Goal: Task Accomplishment & Management: Use online tool/utility

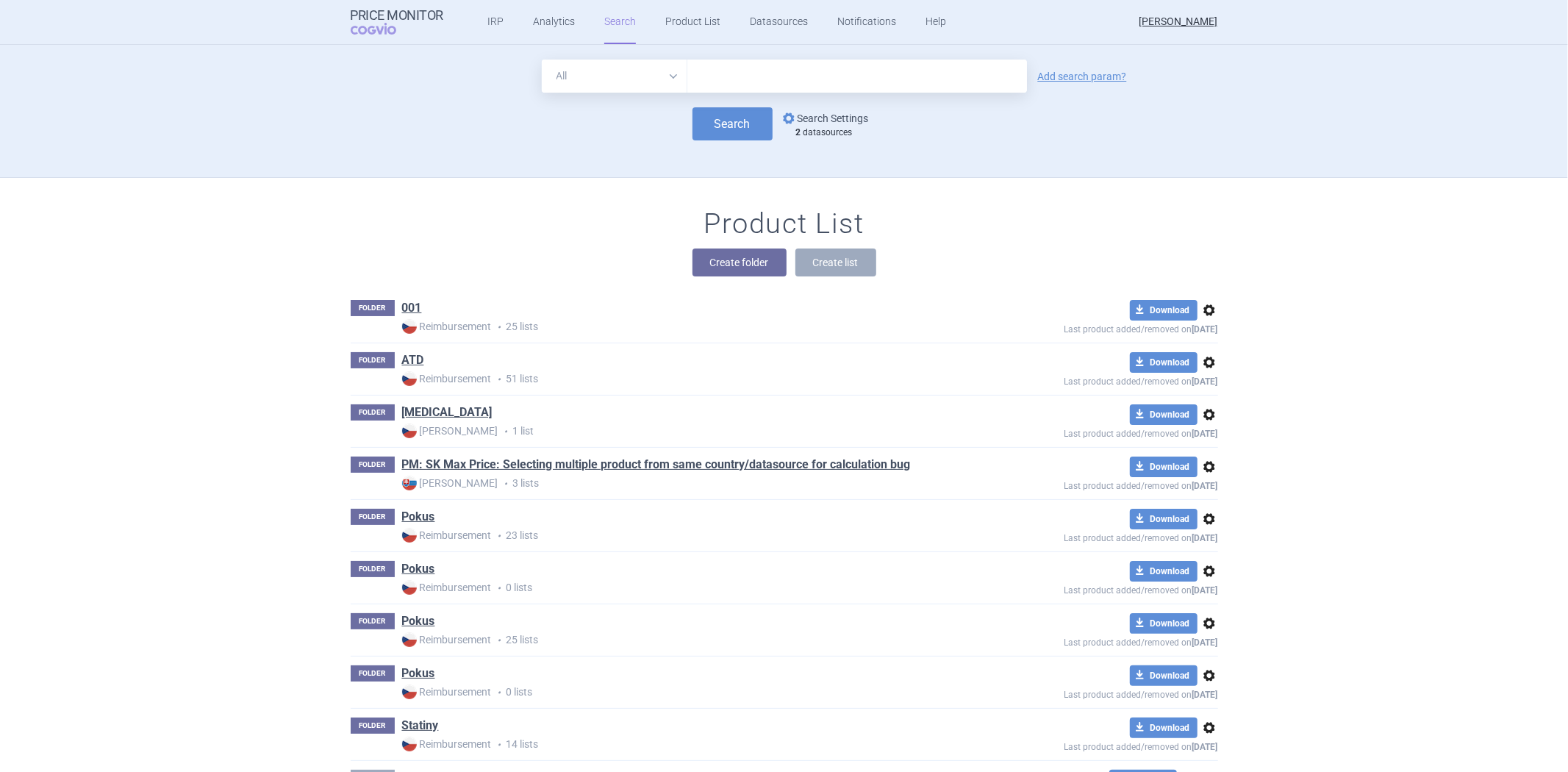
click at [828, 119] on link "options Search Settings" at bounding box center [825, 119] width 89 height 18
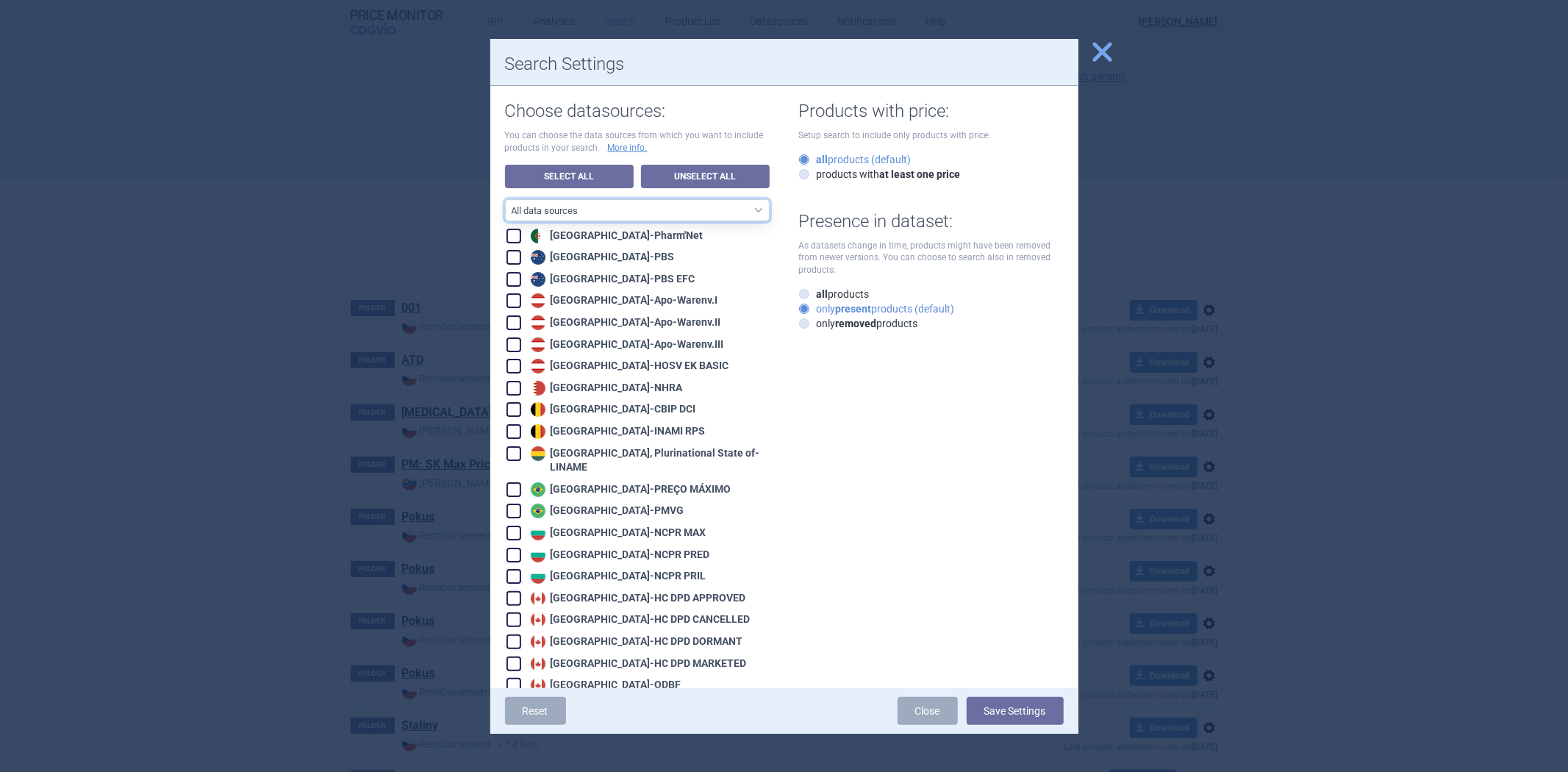
click at [630, 209] on select "All data sources CZ reference sources - Reimbursement SK reference sources - Of…" at bounding box center [637, 210] width 264 height 22
select select "9dbb7c6e-ea10-47e4-ac46-e28bda984dcc"
click at [505, 199] on select "All data sources CZ reference sources - Reimbursement SK reference sources - Of…" at bounding box center [637, 210] width 264 height 22
checkbox input "true"
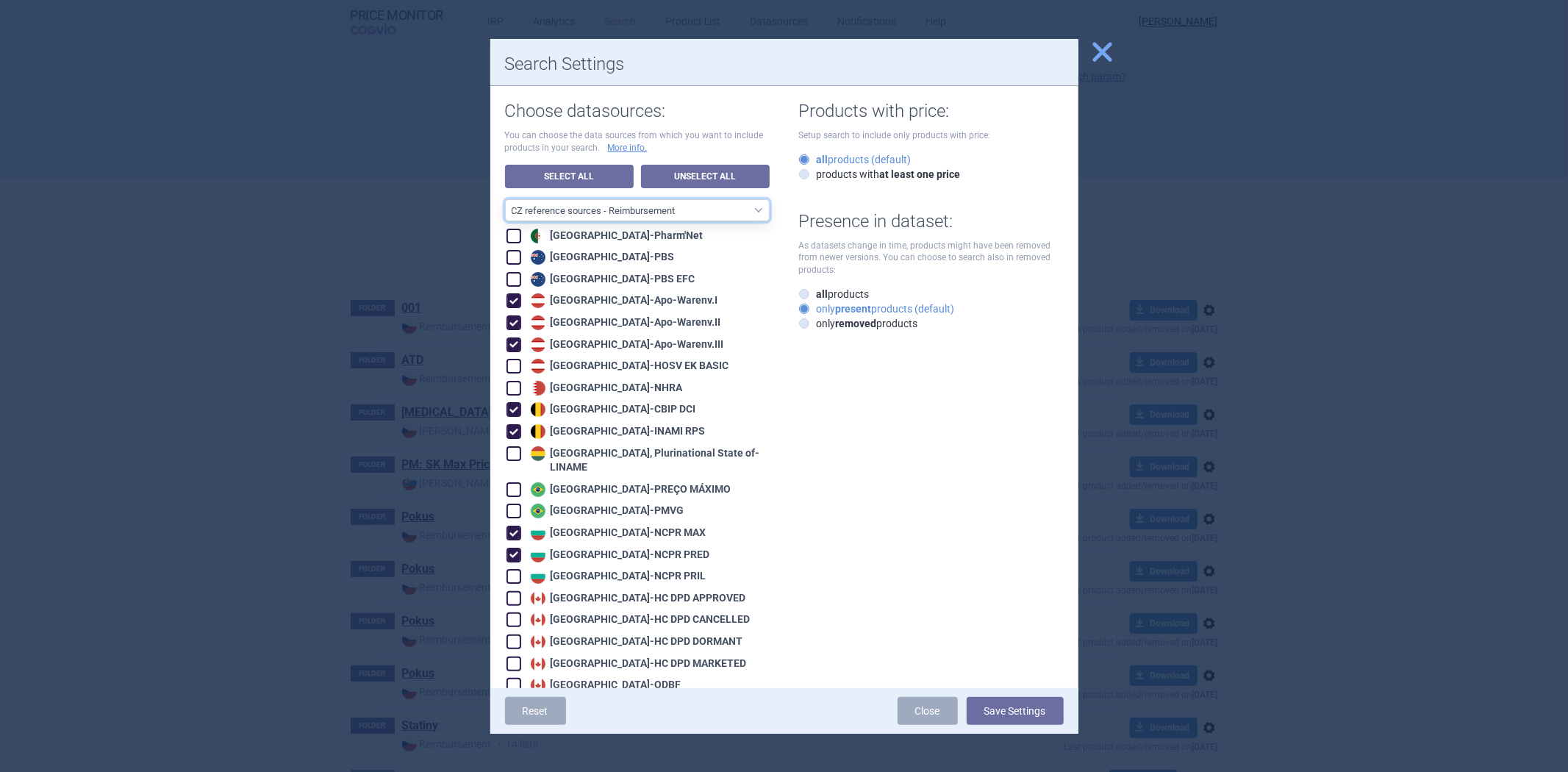
checkbox input "true"
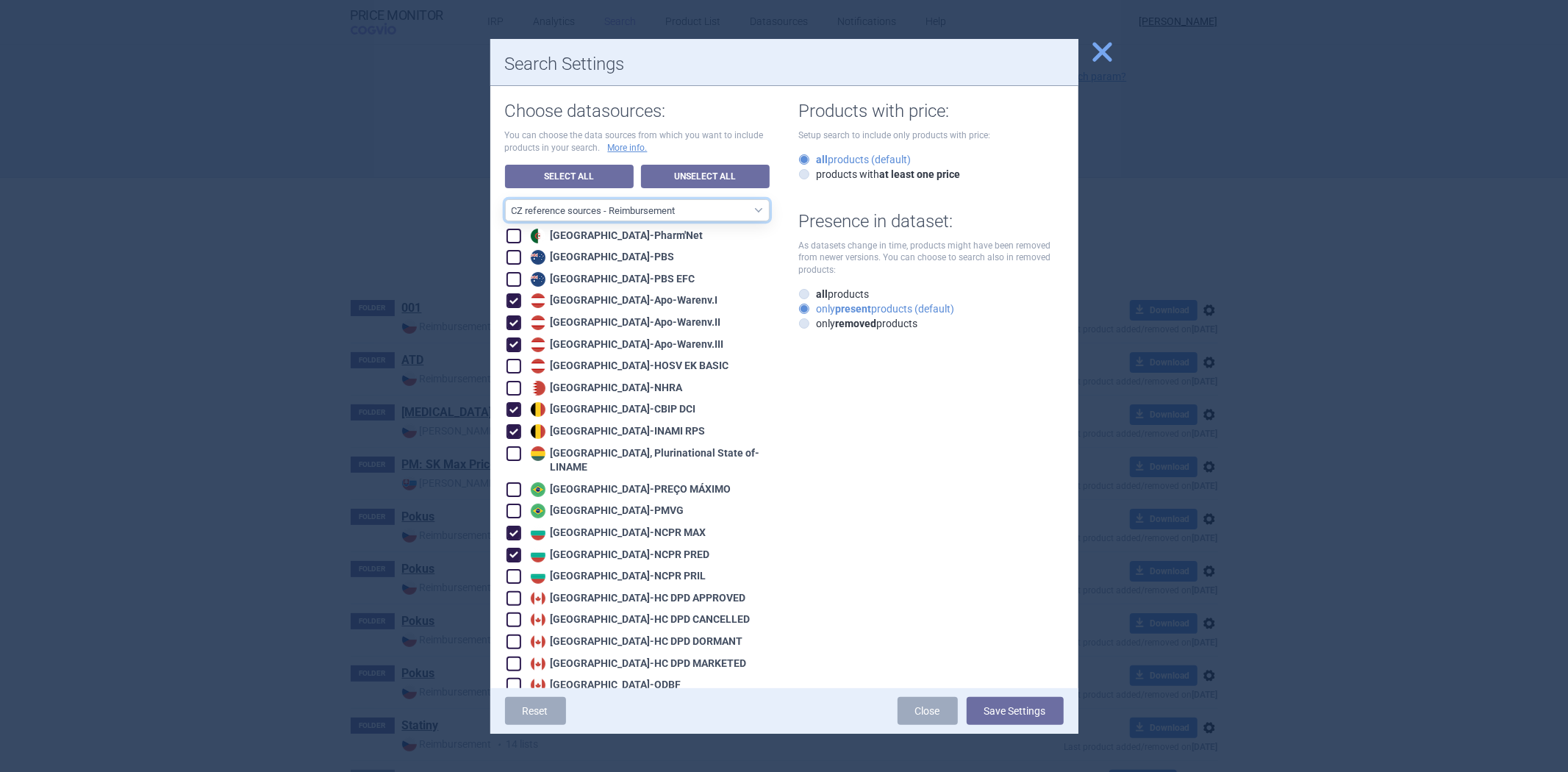
checkbox input "true"
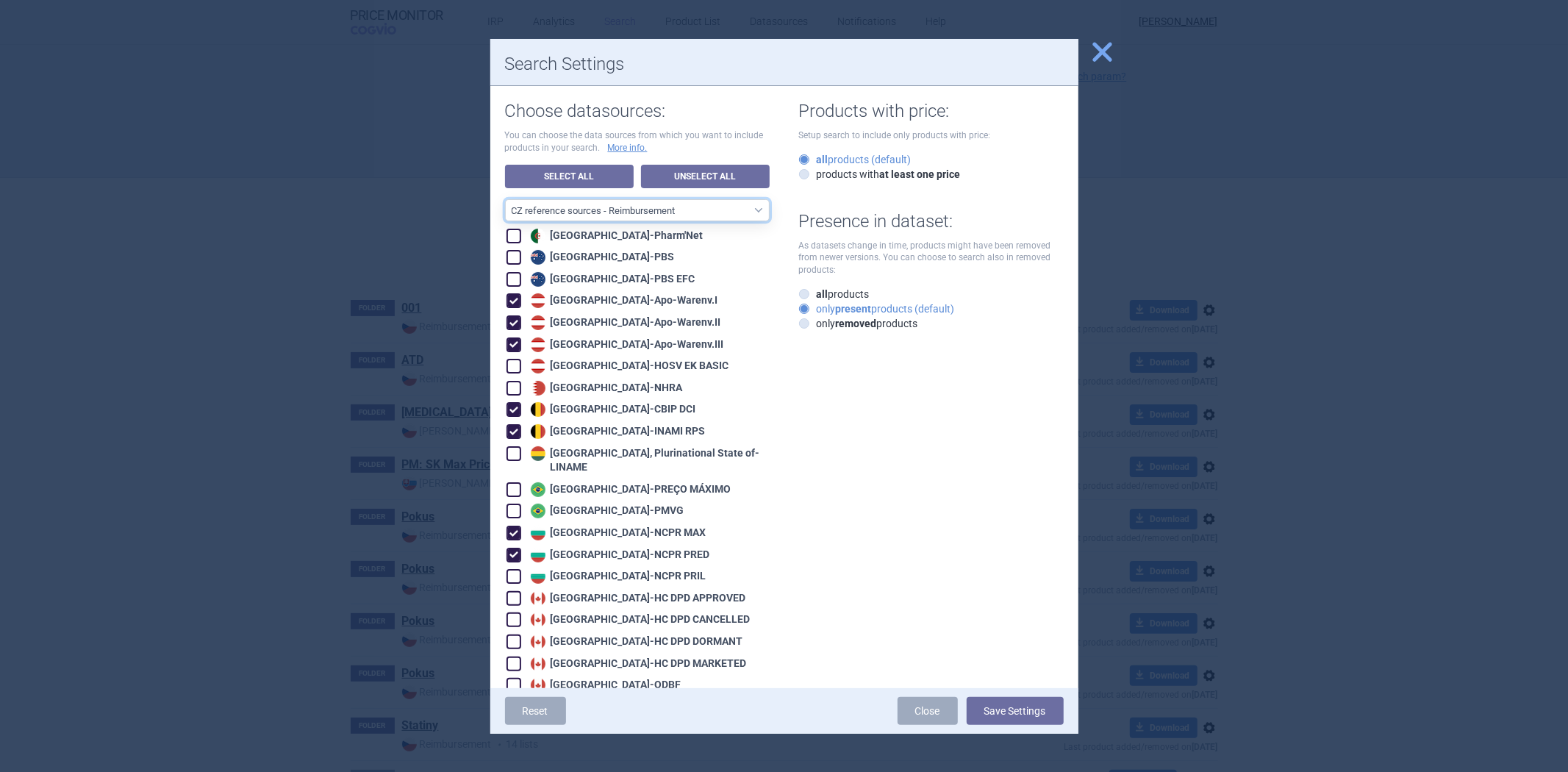
checkbox input "true"
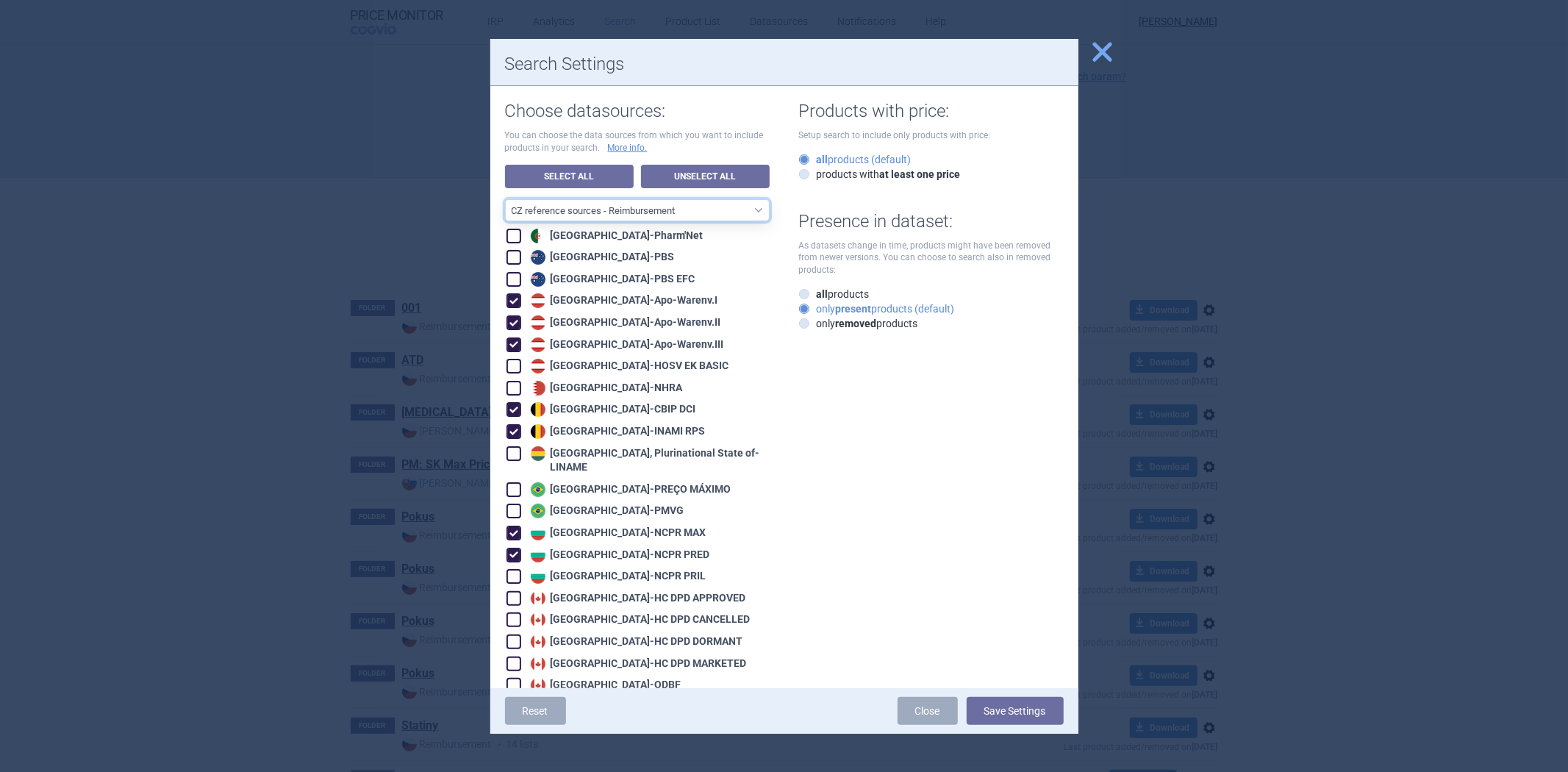
checkbox input "true"
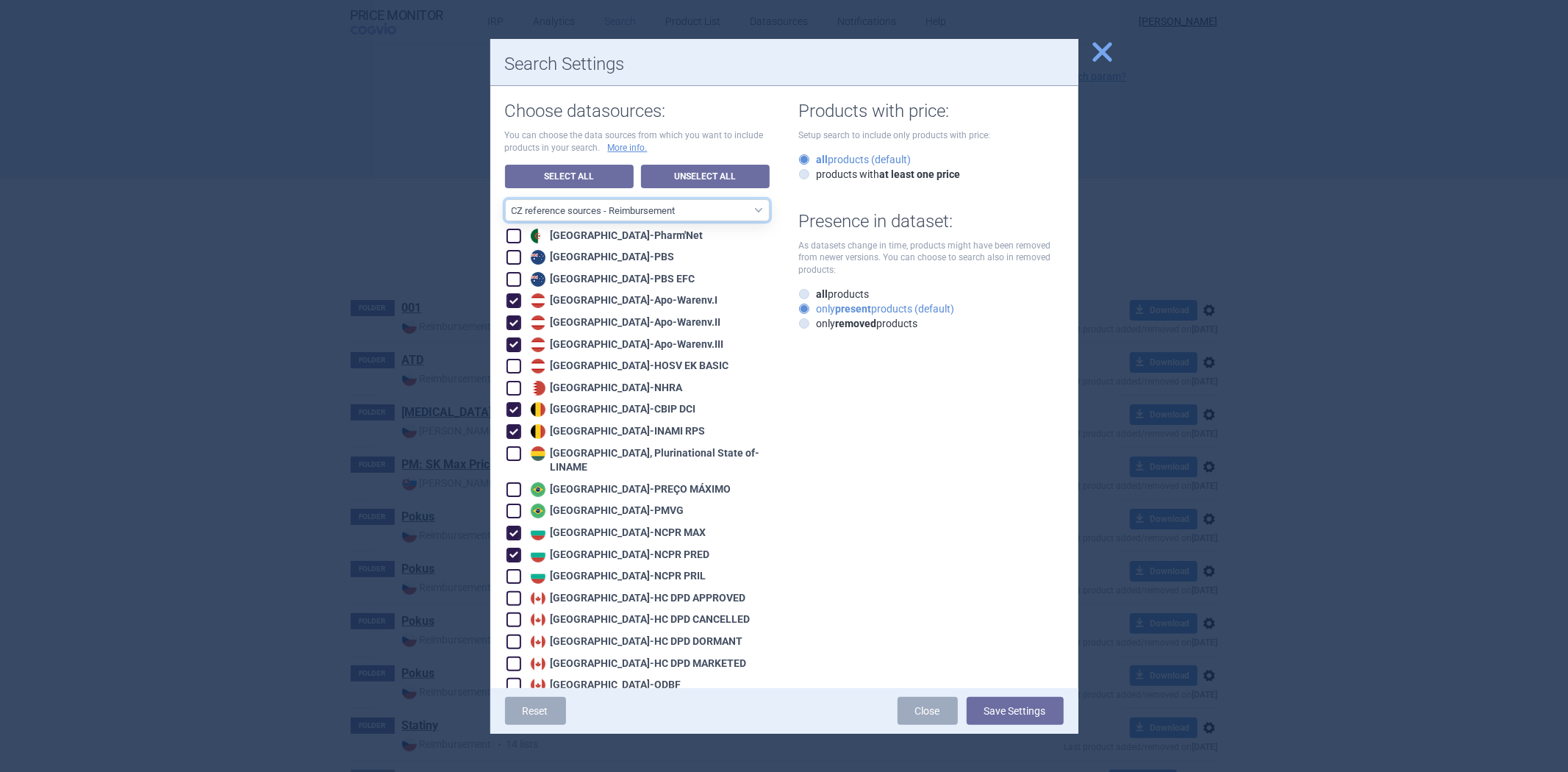
checkbox input "true"
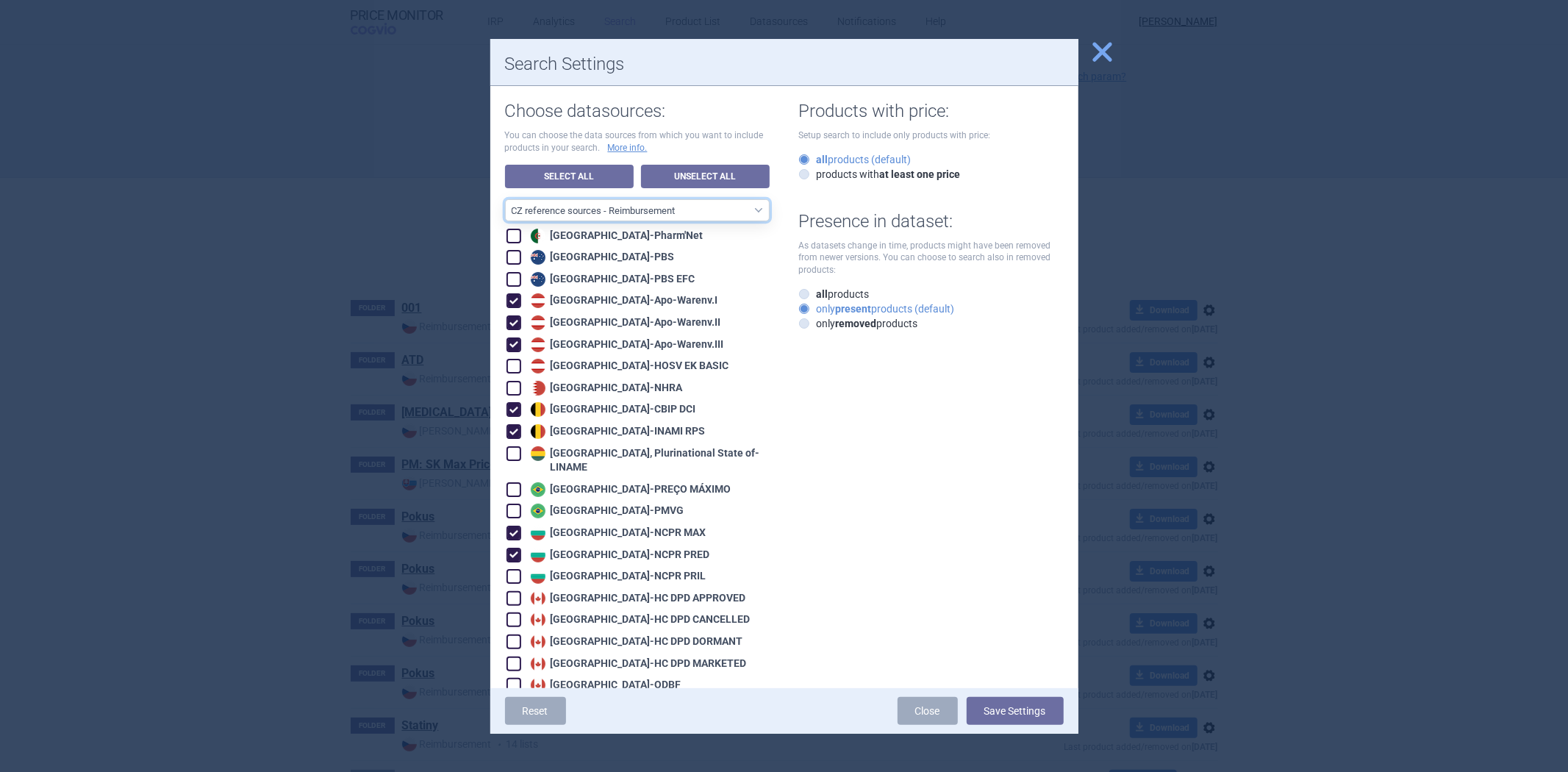
checkbox input "true"
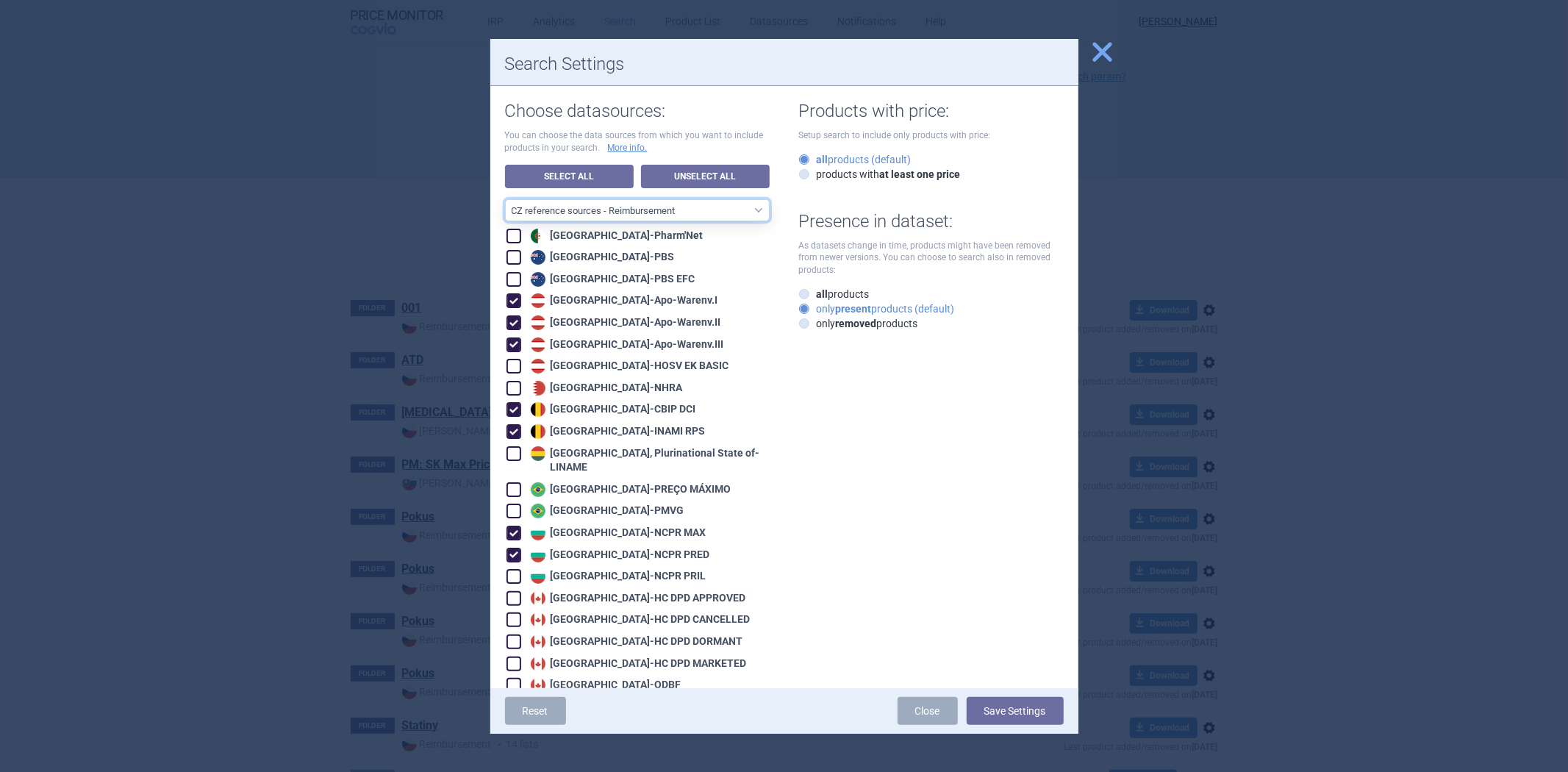
checkbox input "true"
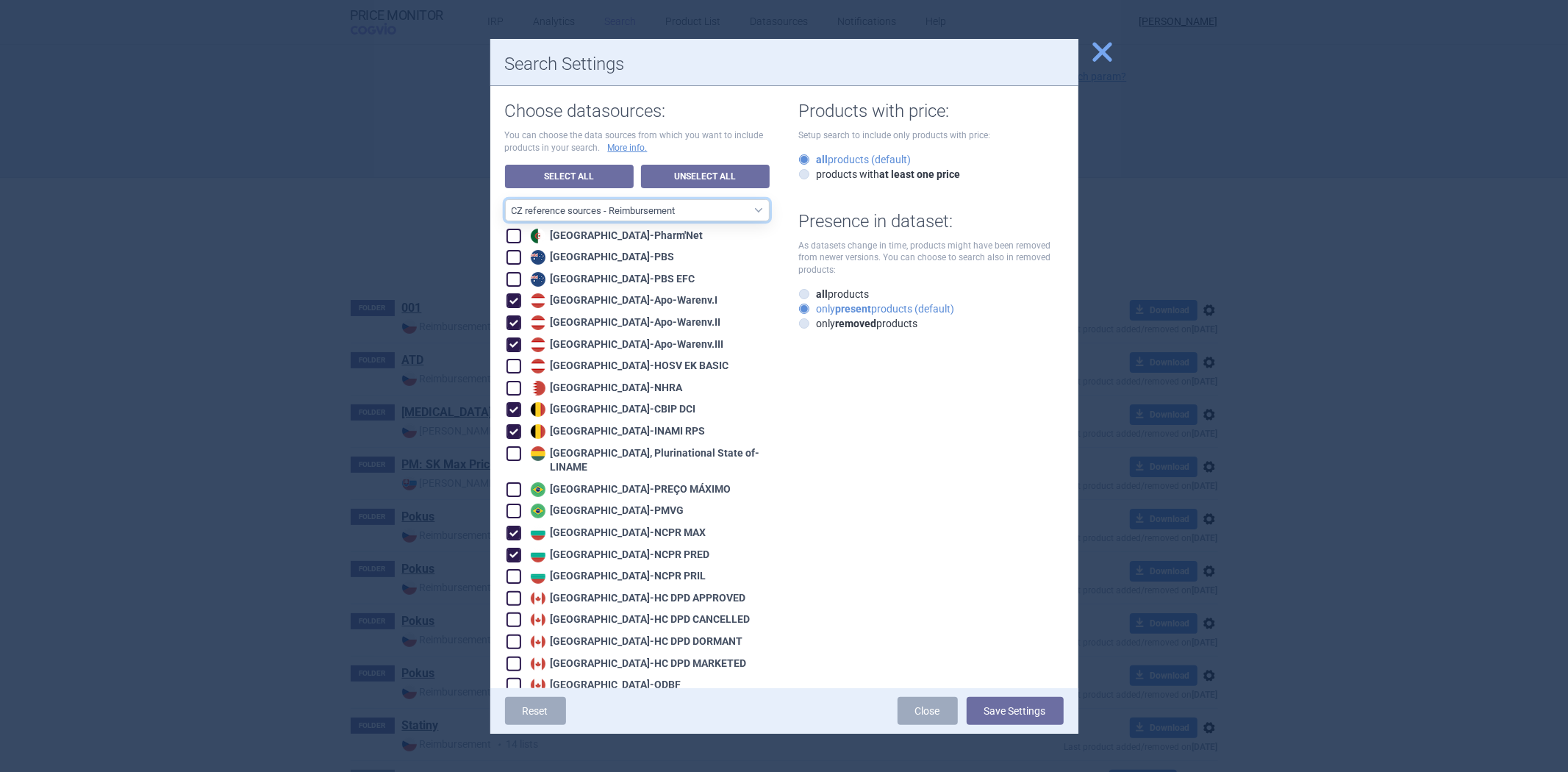
checkbox input "true"
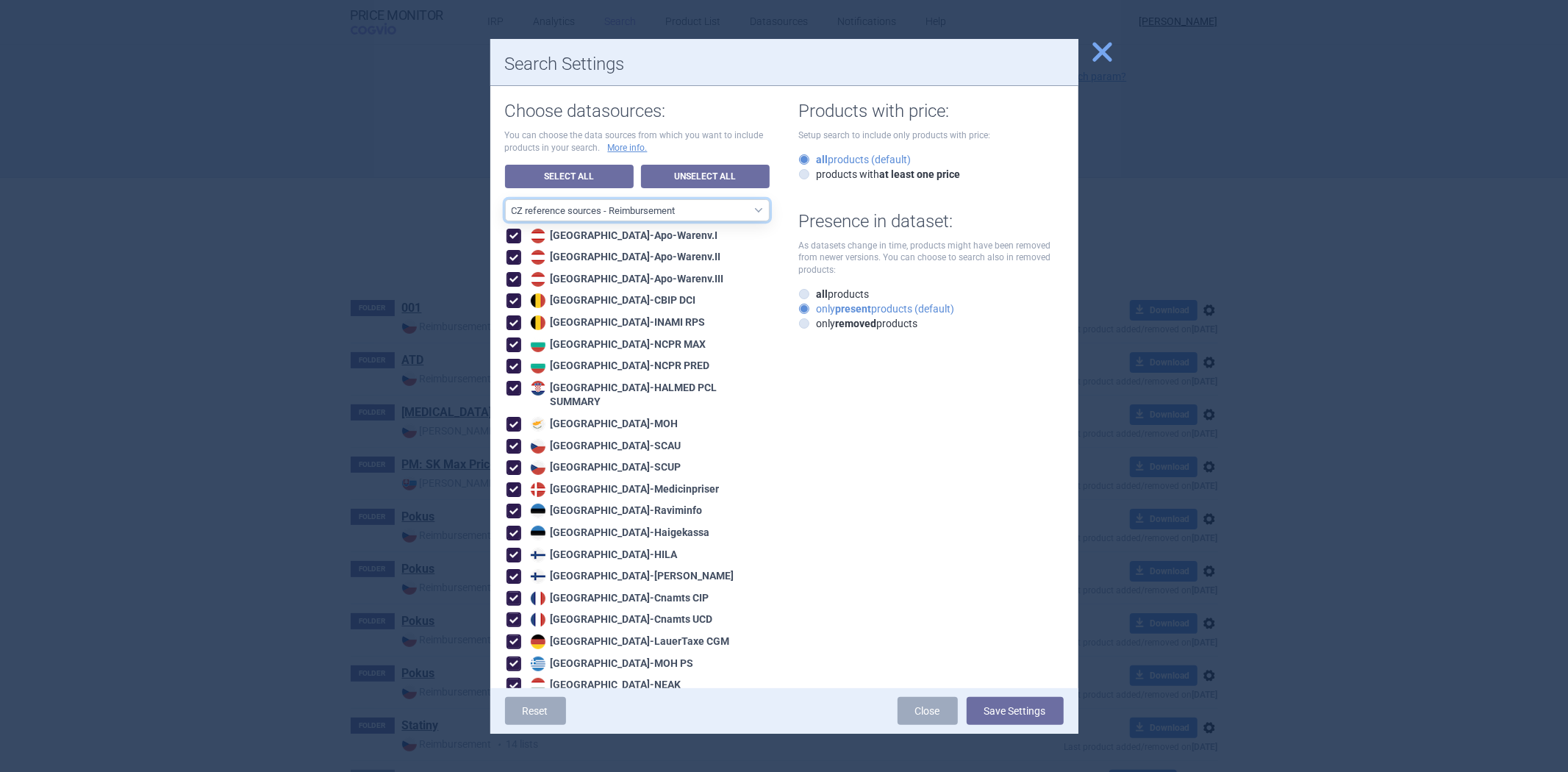
click at [665, 209] on select "All data sources CZ reference sources - Reimbursement SK reference sources - Of…" at bounding box center [637, 210] width 264 height 22
click at [650, 204] on select "All data sources CZ reference sources - Reimbursement SK reference sources - Of…" at bounding box center [637, 210] width 264 height 22
click at [505, 199] on select "All data sources CZ reference sources - Reimbursement SK reference sources - Of…" at bounding box center [637, 210] width 264 height 22
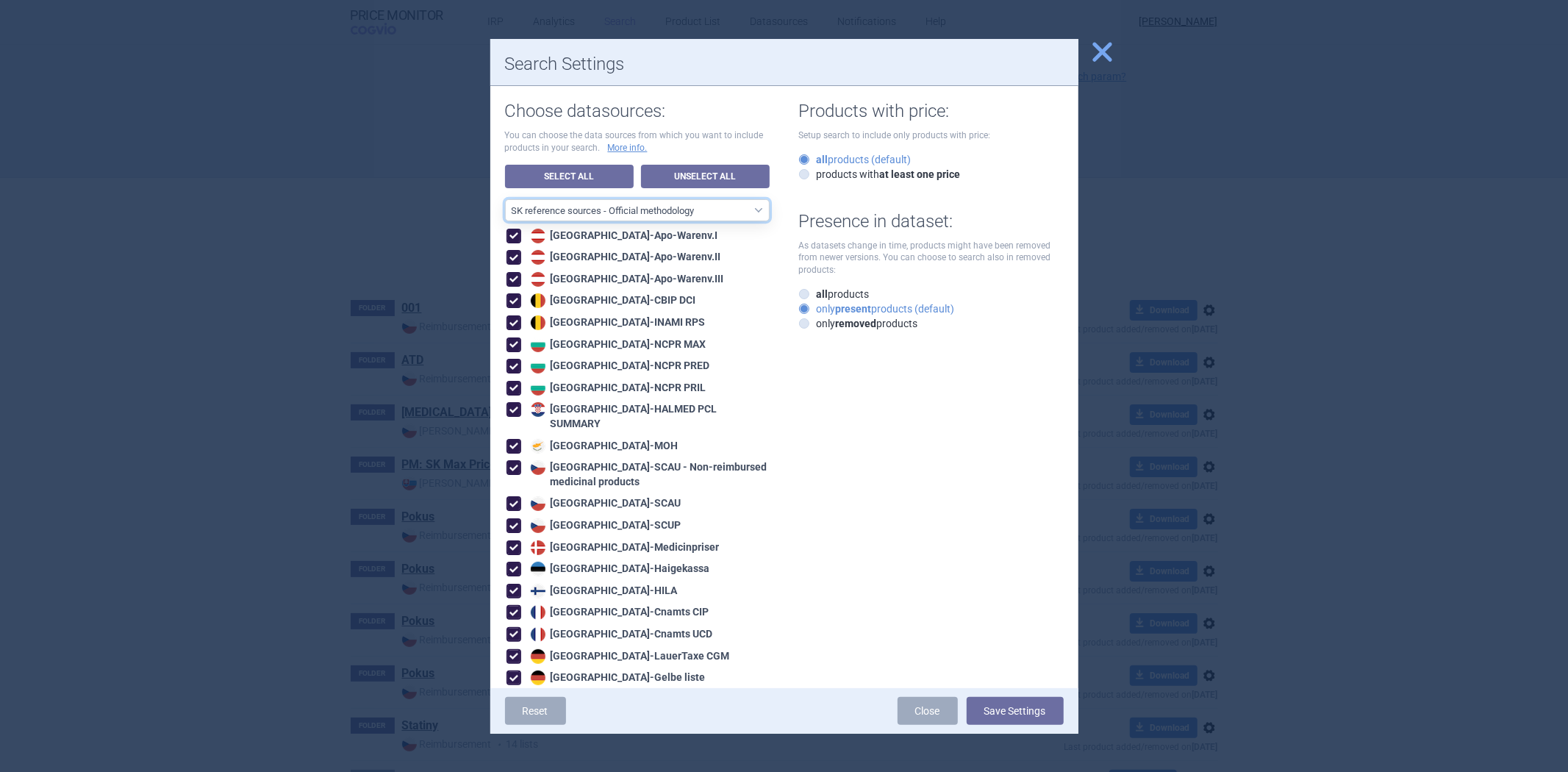
click at [660, 203] on select "All data sources CZ reference sources - Reimbursement SK reference sources - Of…" at bounding box center [637, 210] width 264 height 22
click at [660, 208] on select "All data sources CZ reference sources - Reimbursement SK reference sources - Of…" at bounding box center [637, 210] width 264 height 22
select select "6cb7ebdd-8316-4592-b8fd-6e46f801a11b"
click at [505, 199] on select "All data sources CZ reference sources - Reimbursement SK reference sources - Of…" at bounding box center [637, 210] width 264 height 22
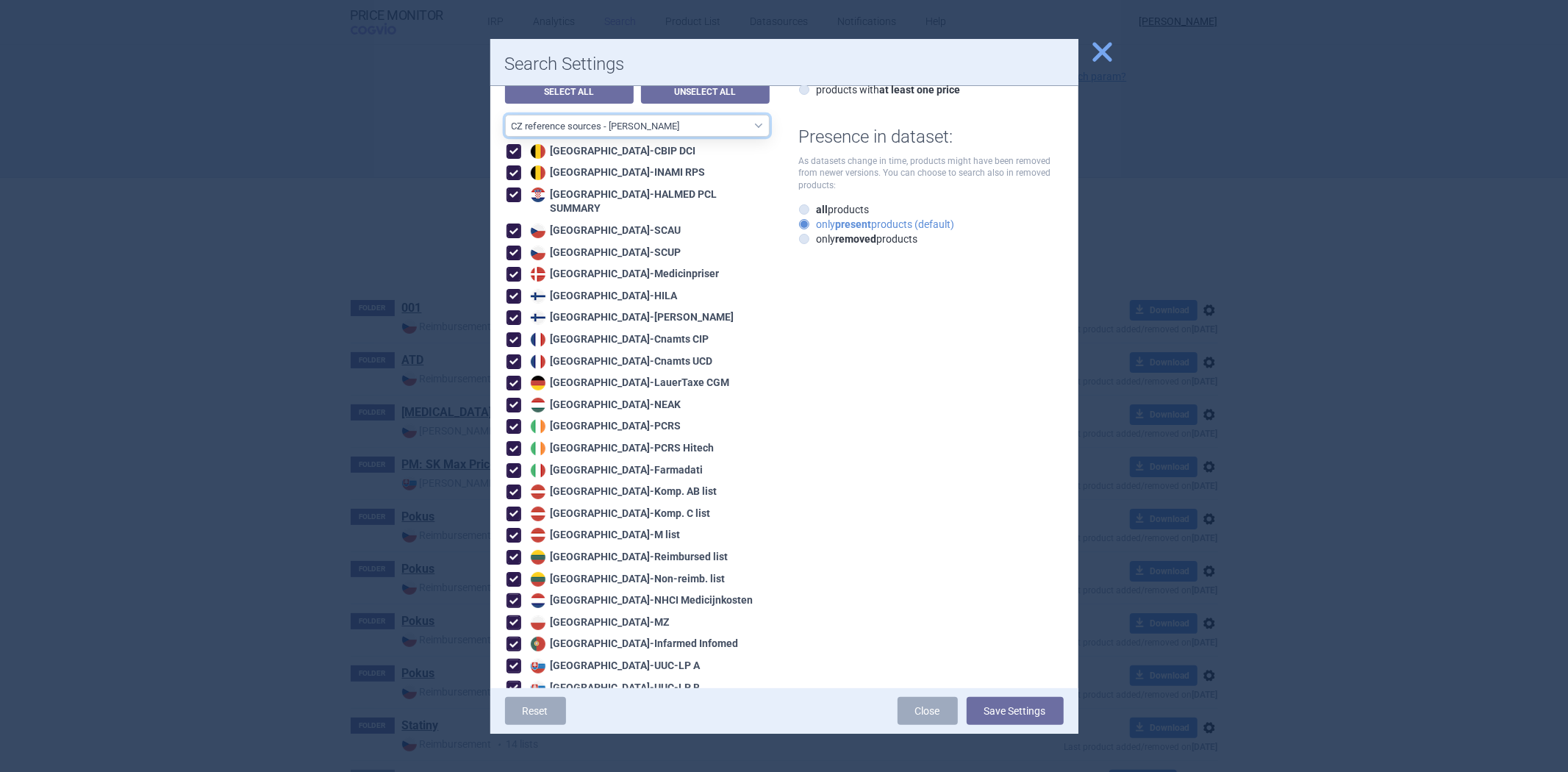
scroll to position [229, 0]
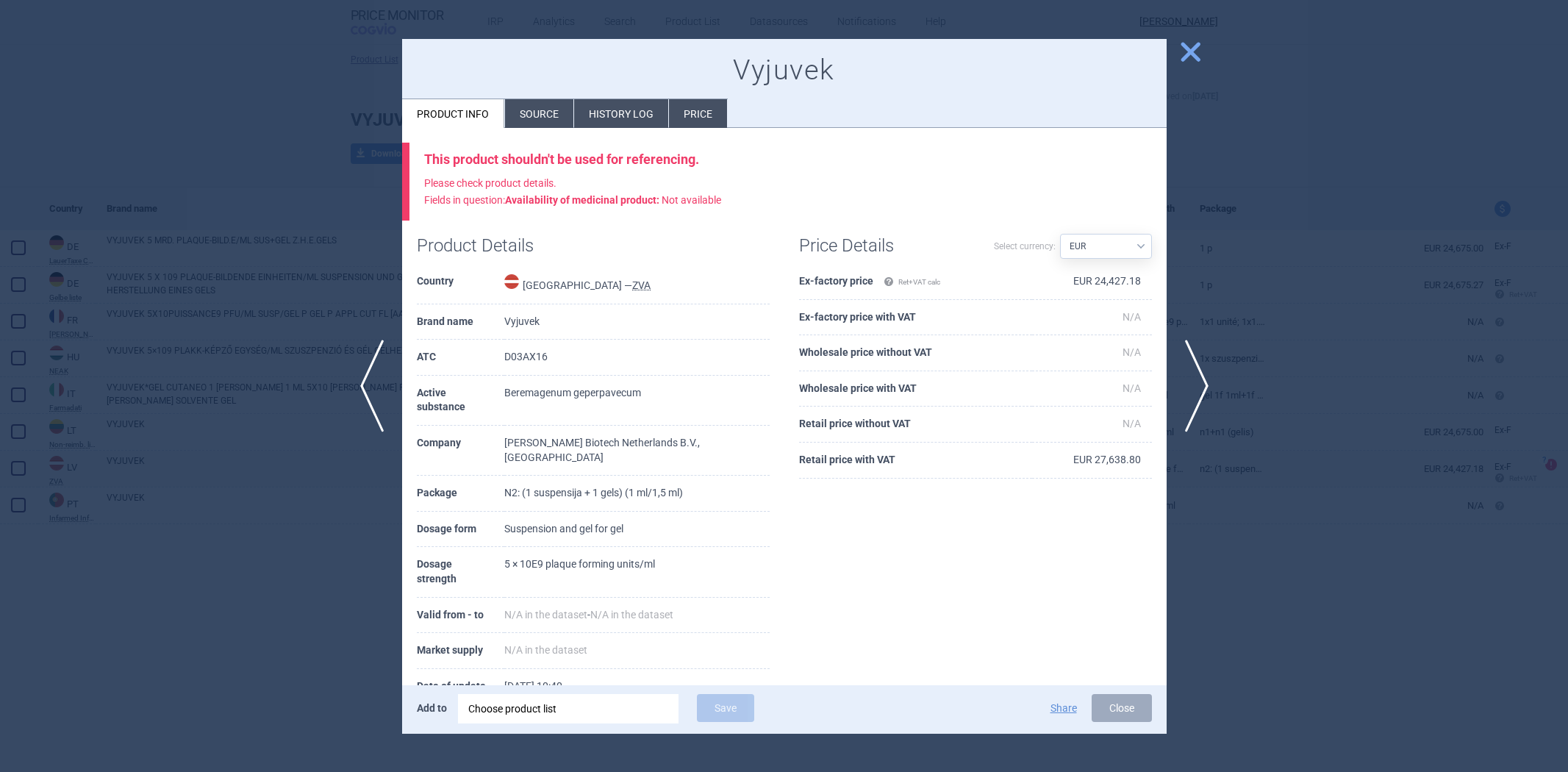
select select "EUR"
click at [253, 207] on div at bounding box center [784, 386] width 1568 height 772
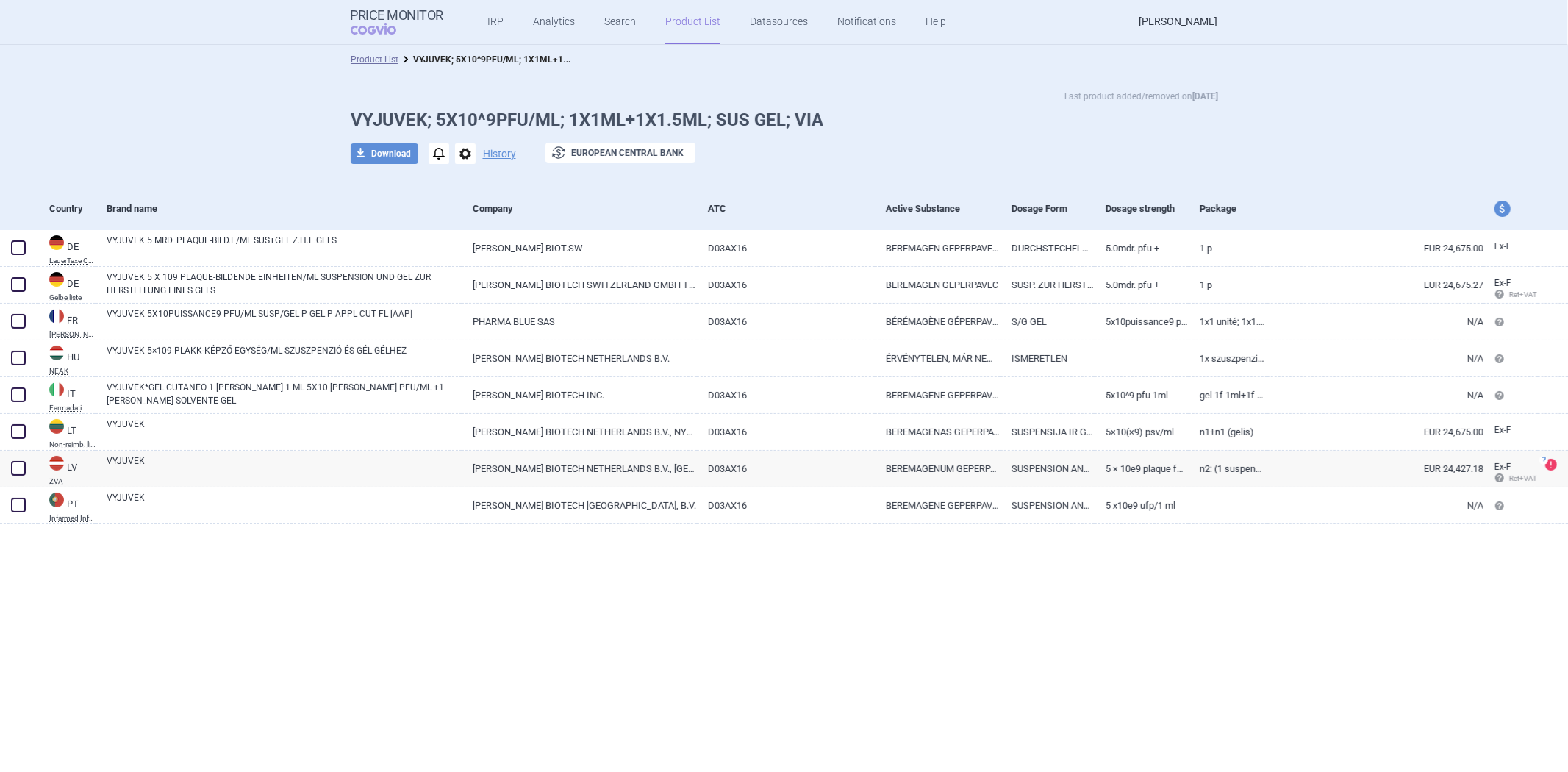
click at [461, 153] on span "options" at bounding box center [466, 154] width 21 height 21
click at [465, 182] on button "Copy" at bounding box center [464, 185] width 47 height 21
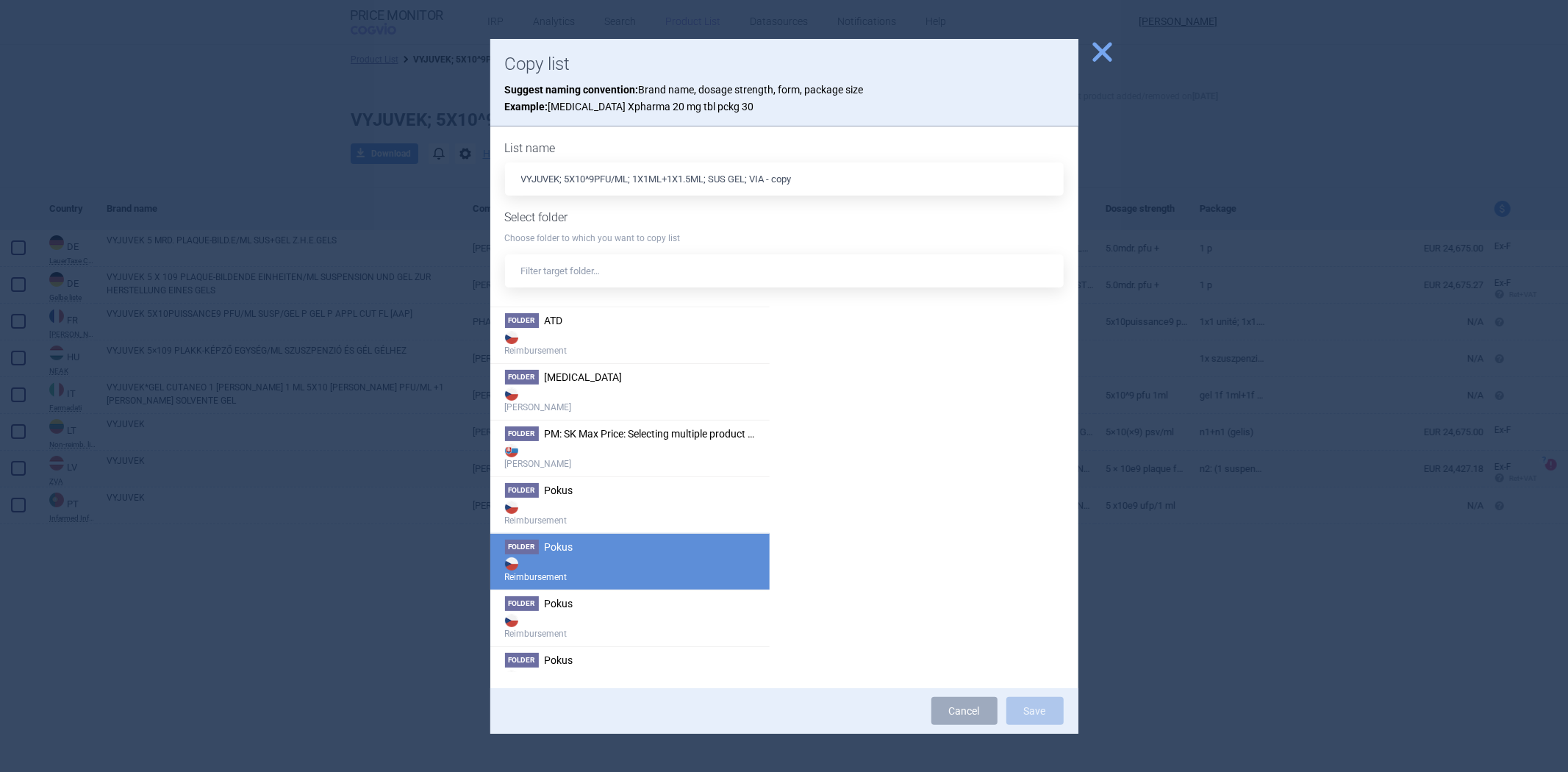
scroll to position [138, 0]
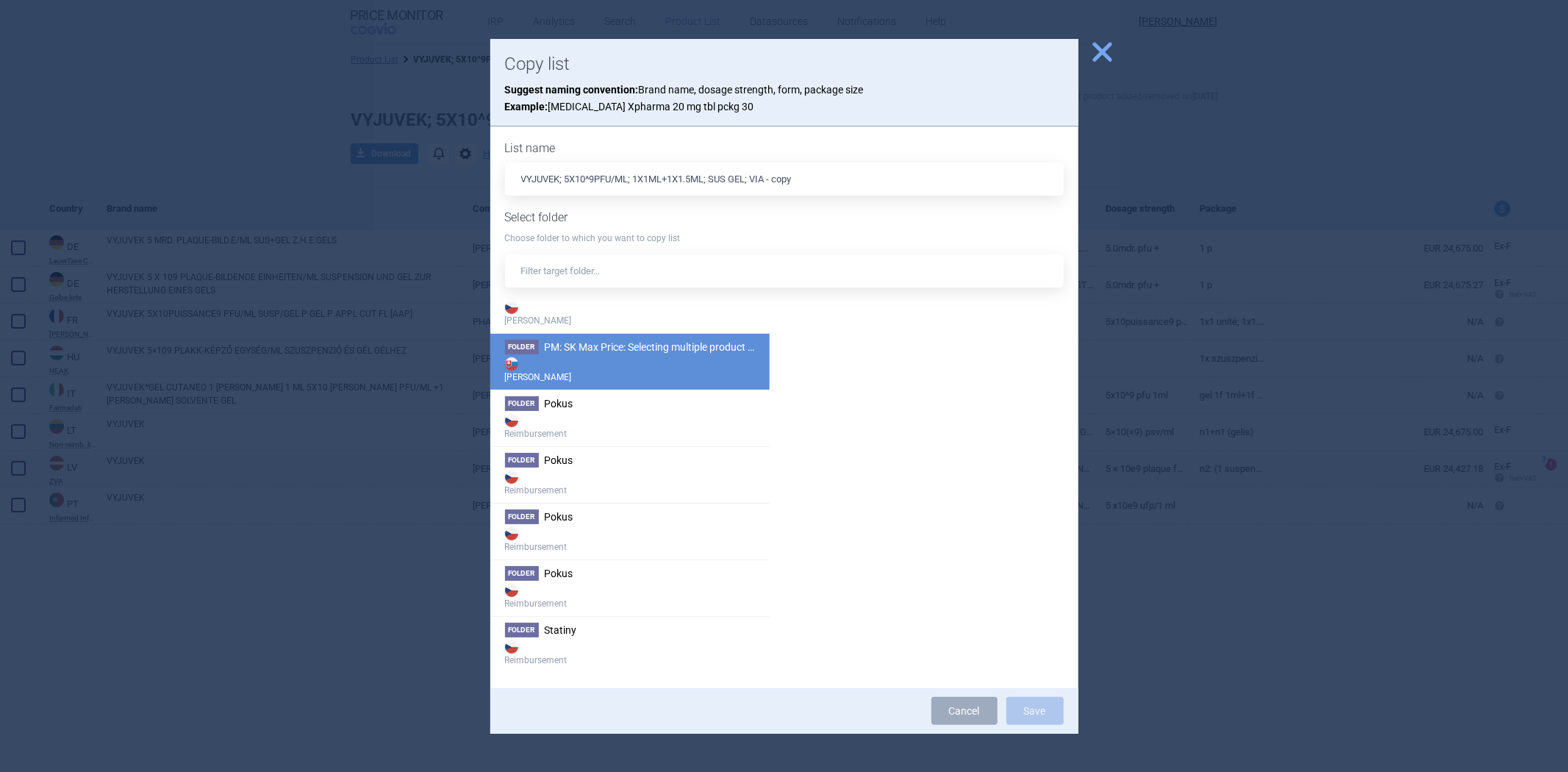
click at [630, 358] on strong "[PERSON_NAME]" at bounding box center [630, 368] width 250 height 29
click at [1024, 703] on button "Save" at bounding box center [1035, 710] width 57 height 28
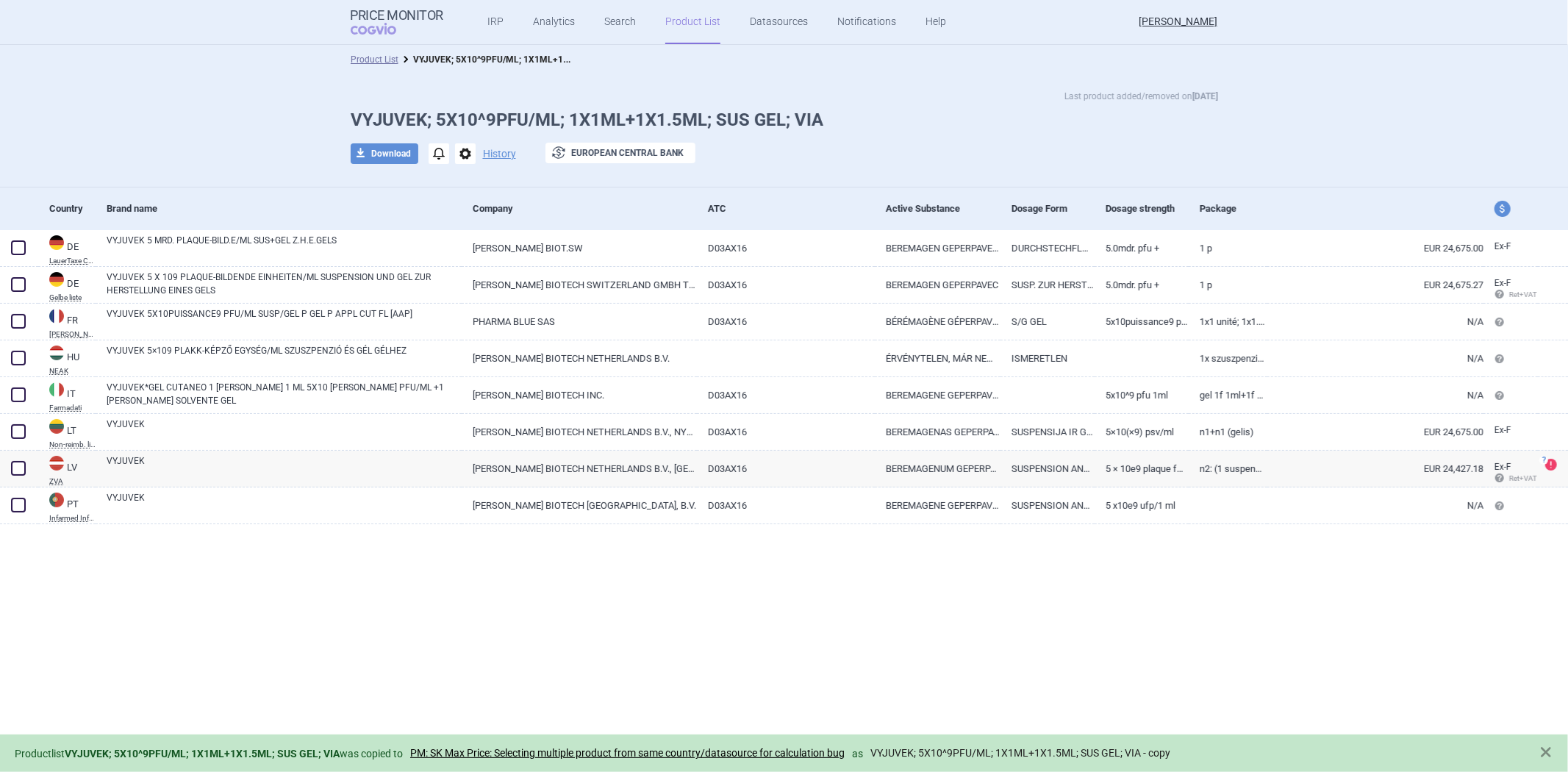
click at [957, 750] on link "VYJUVEK; 5X10^9PFU/ML; 1X1ML+1X1.5ML; SUS GEL; VIA - copy" at bounding box center [1020, 753] width 300 height 13
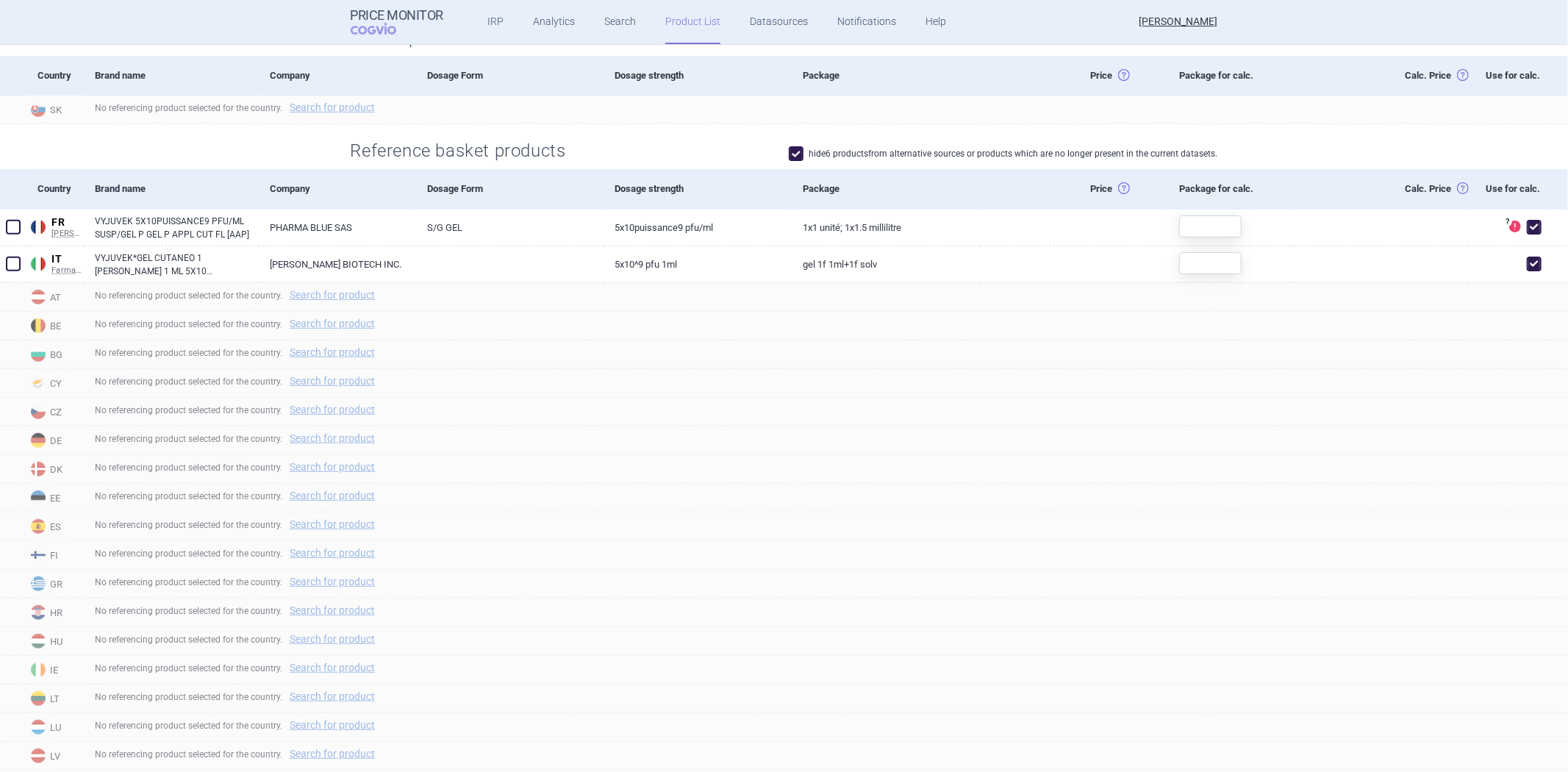
scroll to position [184, 0]
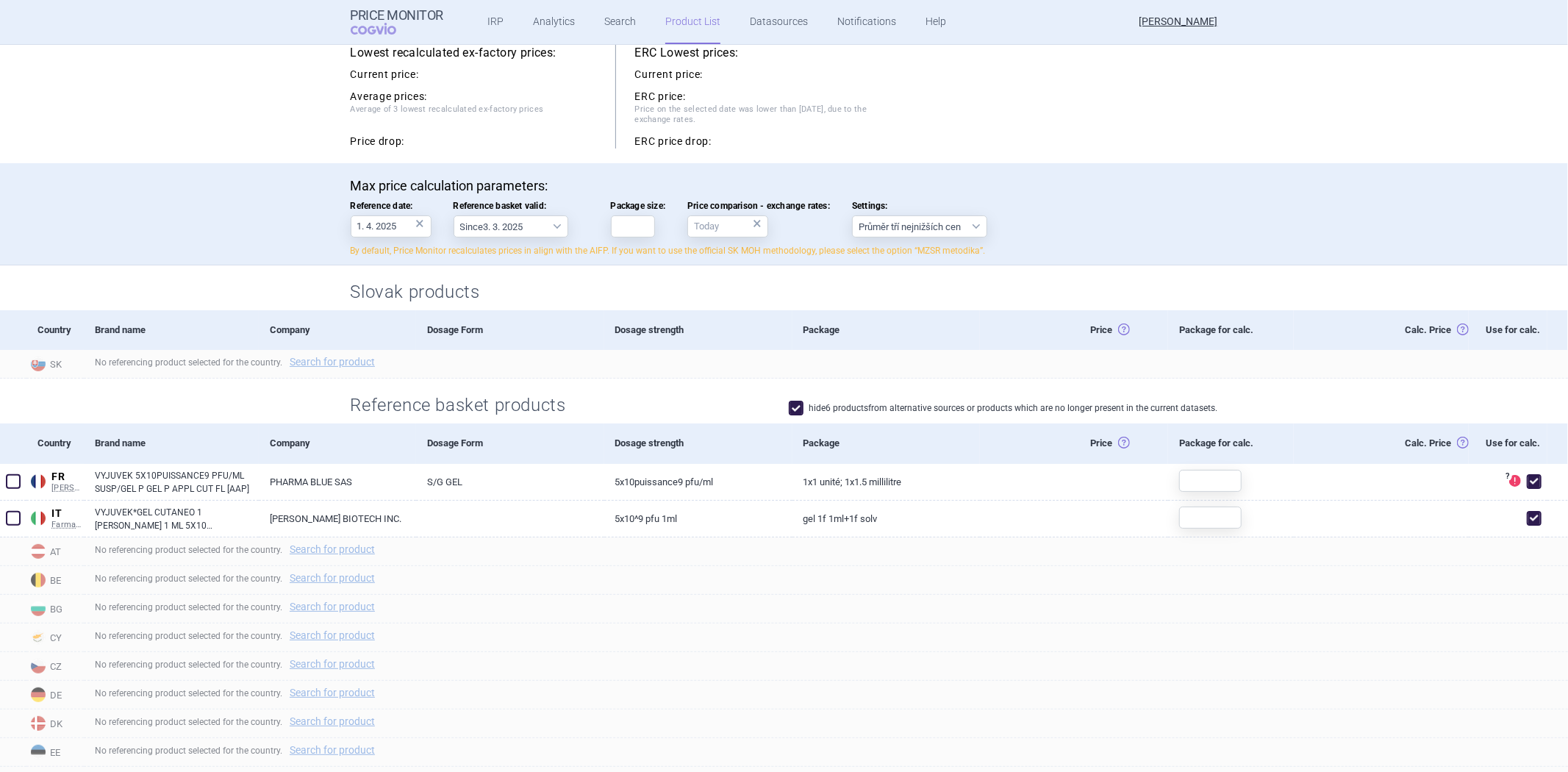
drag, startPoint x: 797, startPoint y: 414, endPoint x: 802, endPoint y: 407, distance: 8.6
click at [797, 414] on span at bounding box center [796, 407] width 14 height 14
checkbox input "false"
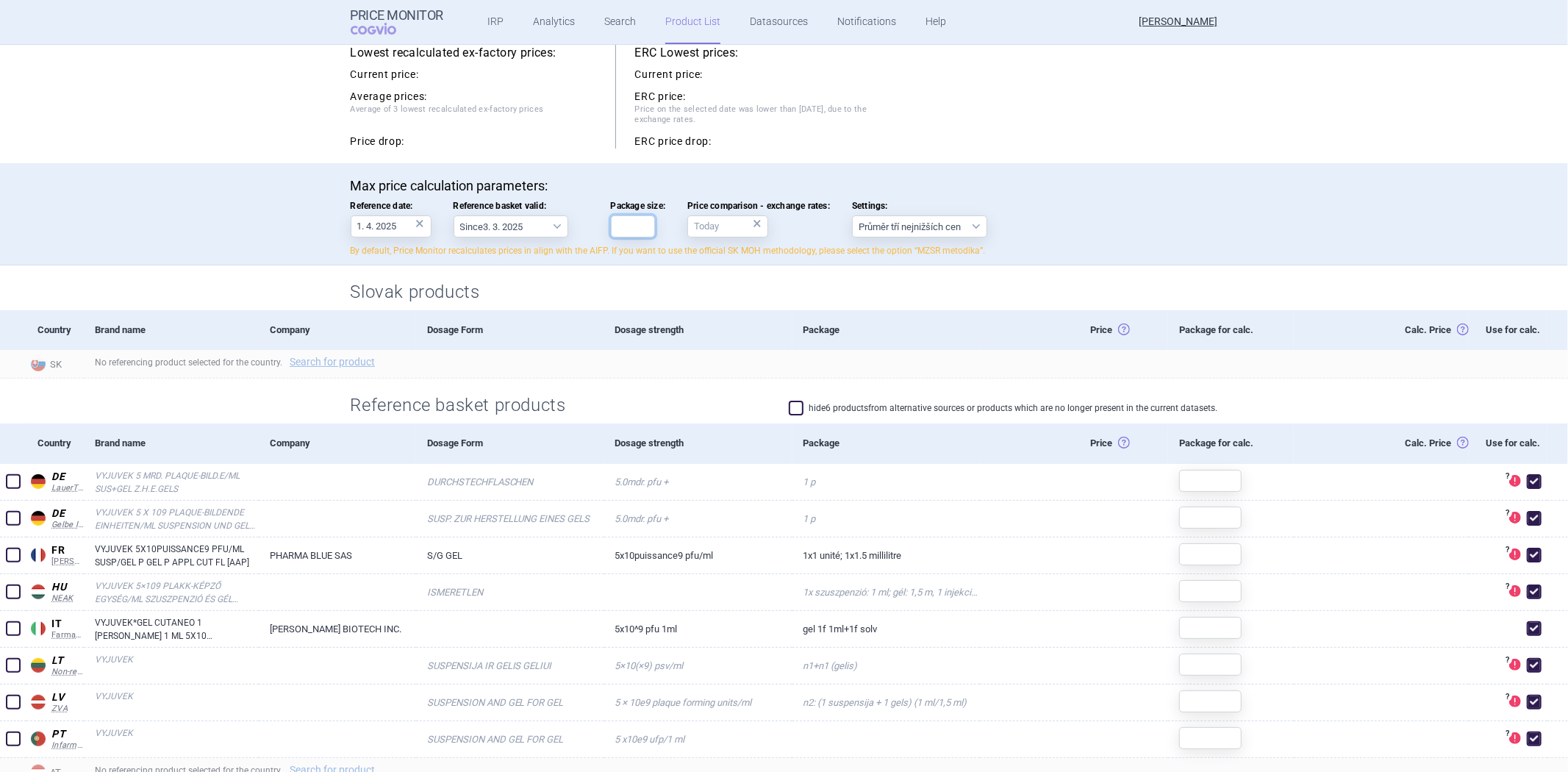
click at [610, 223] on input "Package size:" at bounding box center [632, 227] width 44 height 22
type input "1"
click at [613, 173] on div "Max price calculation parameters: Reference date: 1. 4. 2025 × Reference basket…" at bounding box center [784, 214] width 1568 height 102
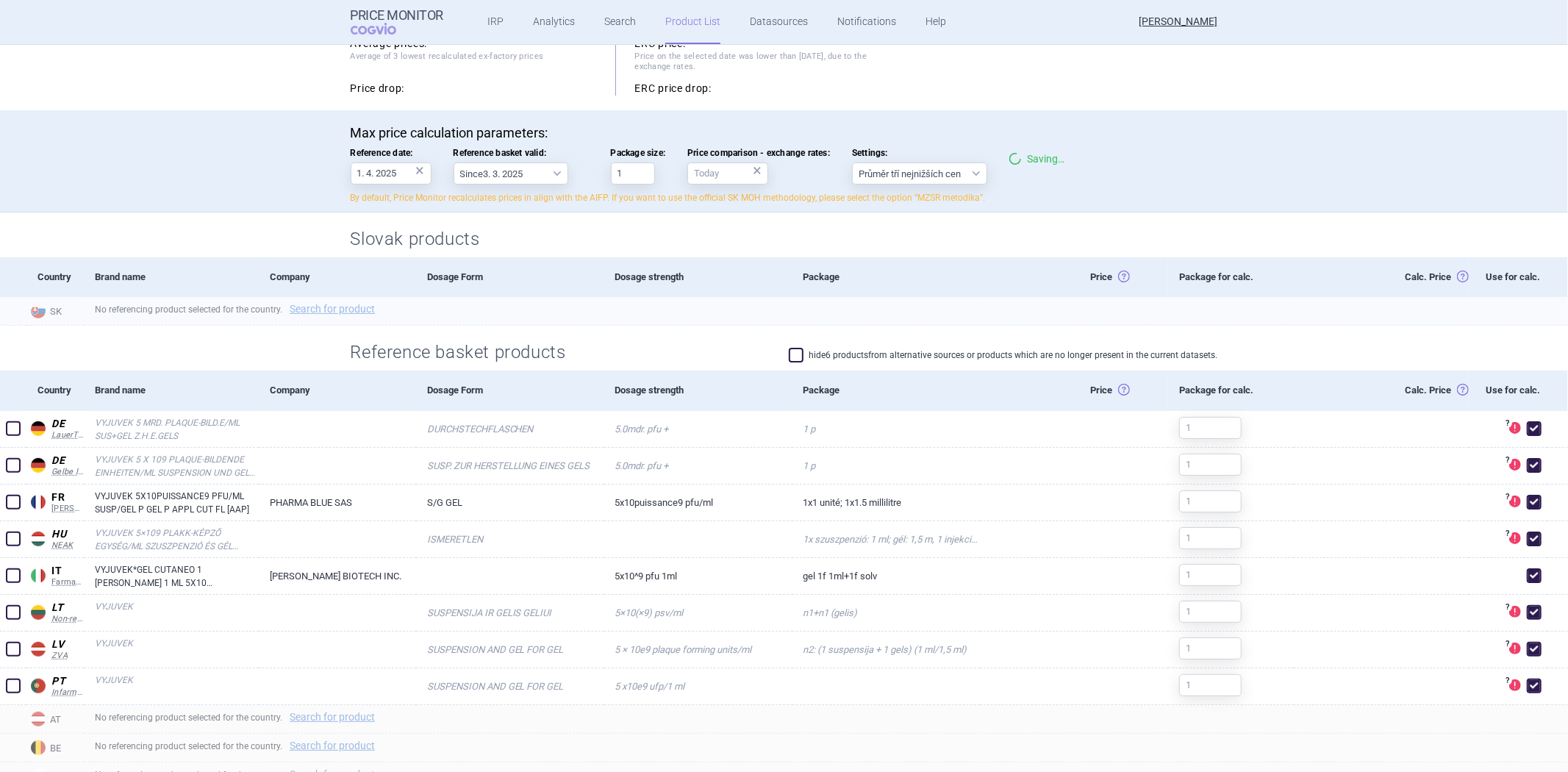
scroll to position [265, 0]
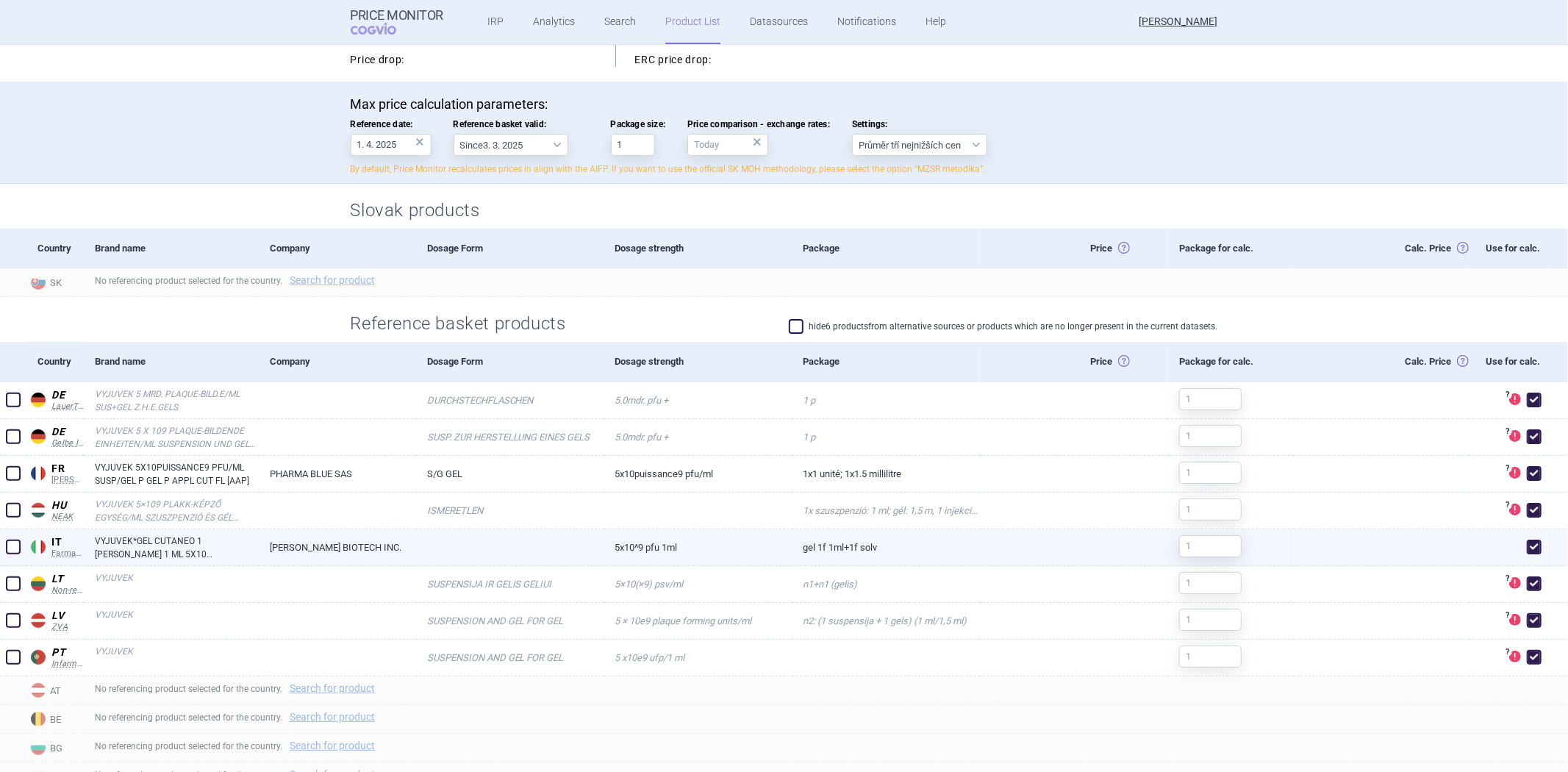
click at [628, 549] on link "5X10^9 PFU 1ML" at bounding box center [698, 547] width 188 height 36
select select "EUR"
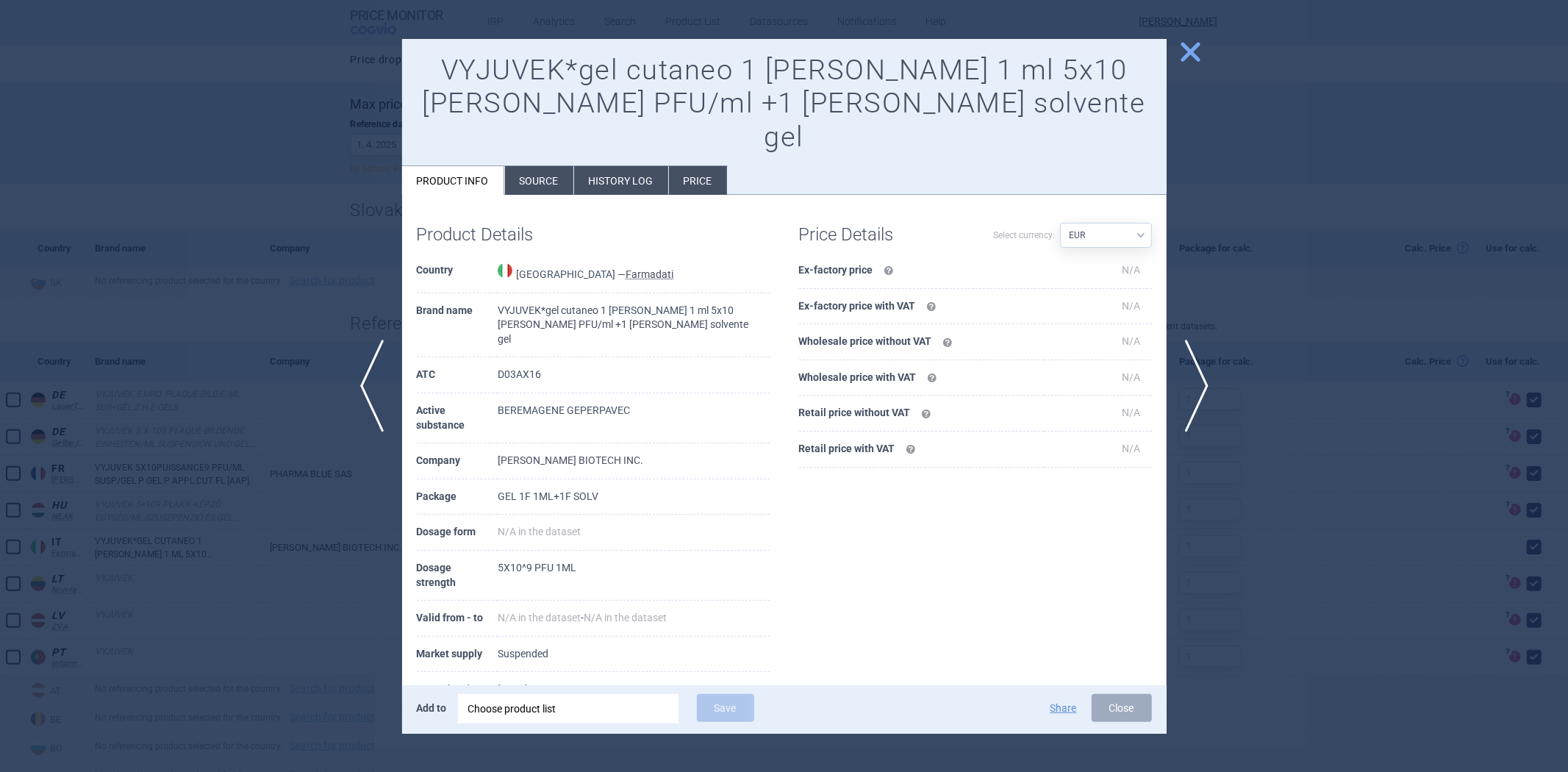
click at [1215, 225] on div at bounding box center [784, 386] width 1568 height 772
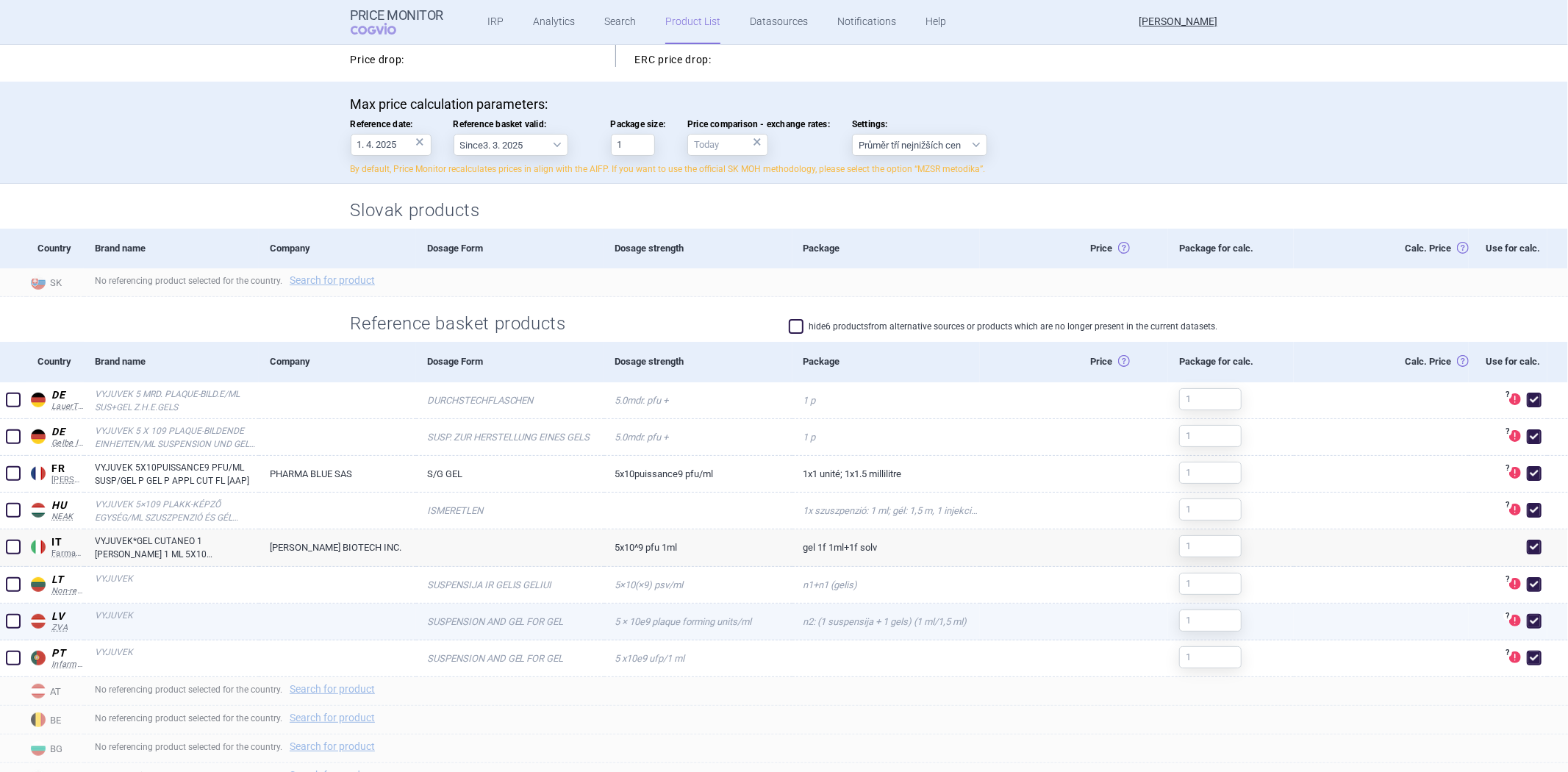
click at [623, 622] on link "5 × 10E9 plaque forming units/ml" at bounding box center [698, 621] width 188 height 36
select select "EUR"
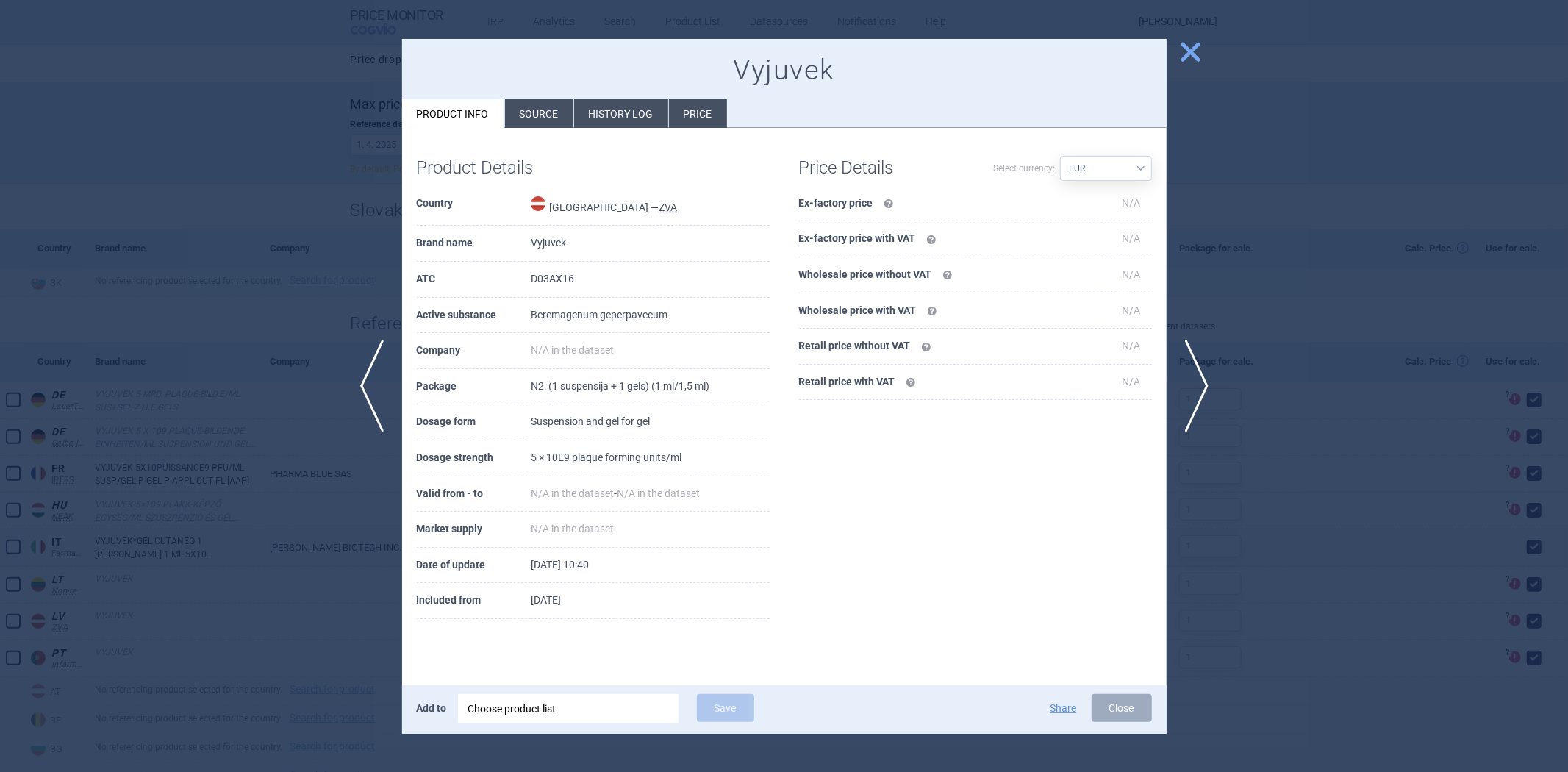
drag, startPoint x: 267, startPoint y: 302, endPoint x: 285, endPoint y: 283, distance: 26.2
click at [267, 302] on div at bounding box center [784, 386] width 1568 height 772
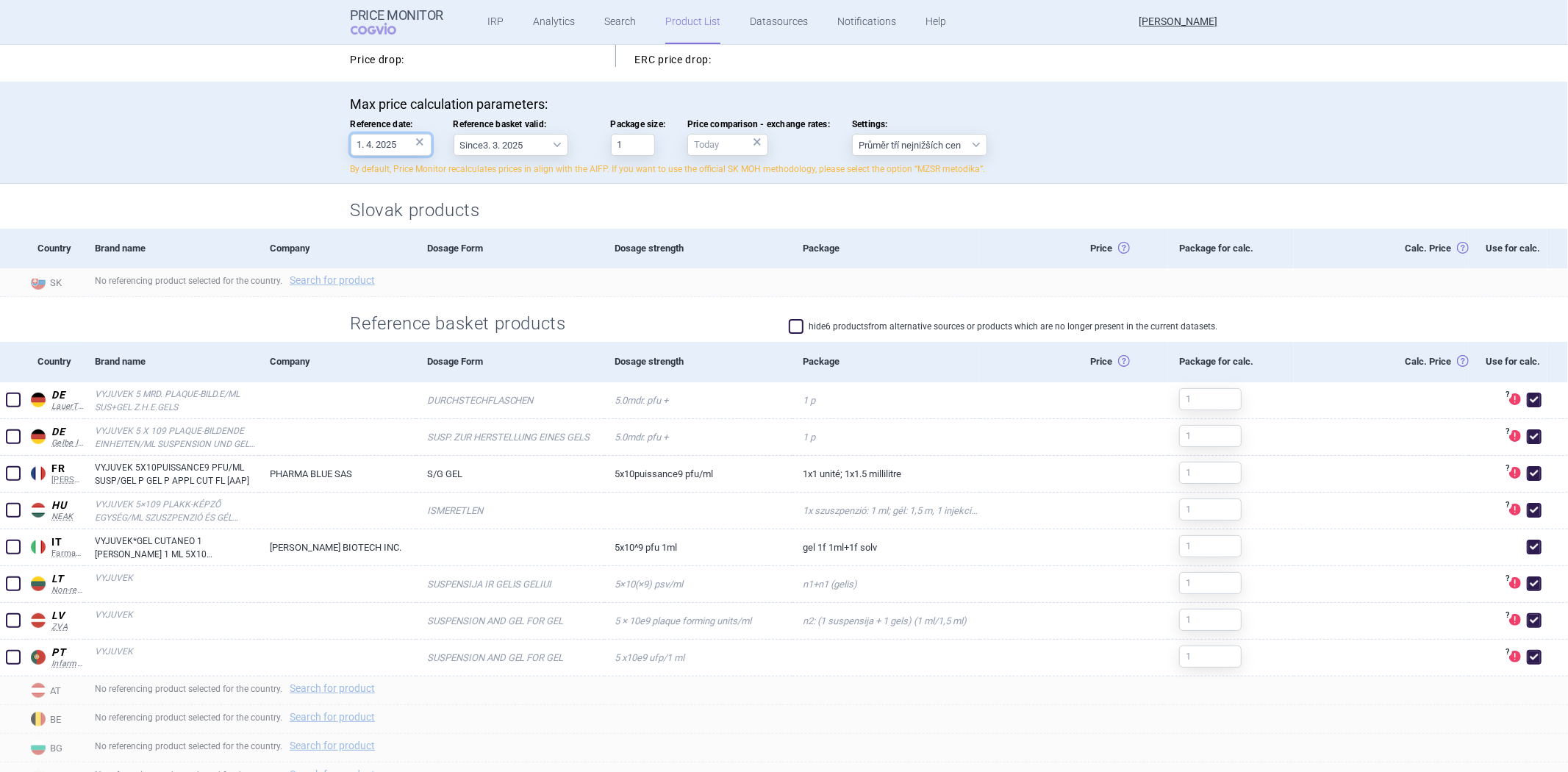
click at [380, 143] on input "1. 4. 2025" at bounding box center [392, 145] width 81 height 22
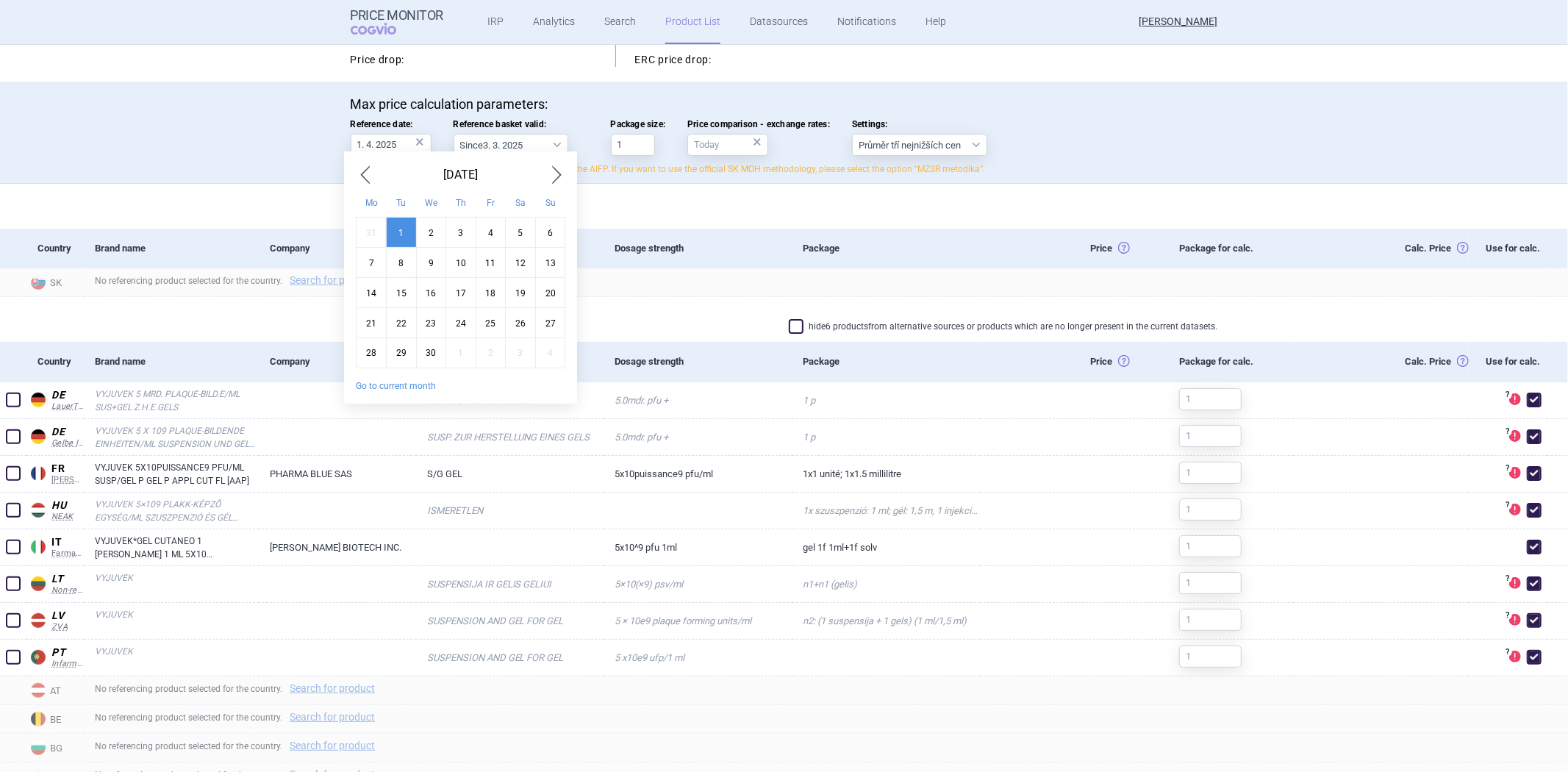
click at [393, 385] on button "Go to current month" at bounding box center [396, 385] width 80 height 12
click at [416, 141] on div "×" at bounding box center [420, 142] width 9 height 16
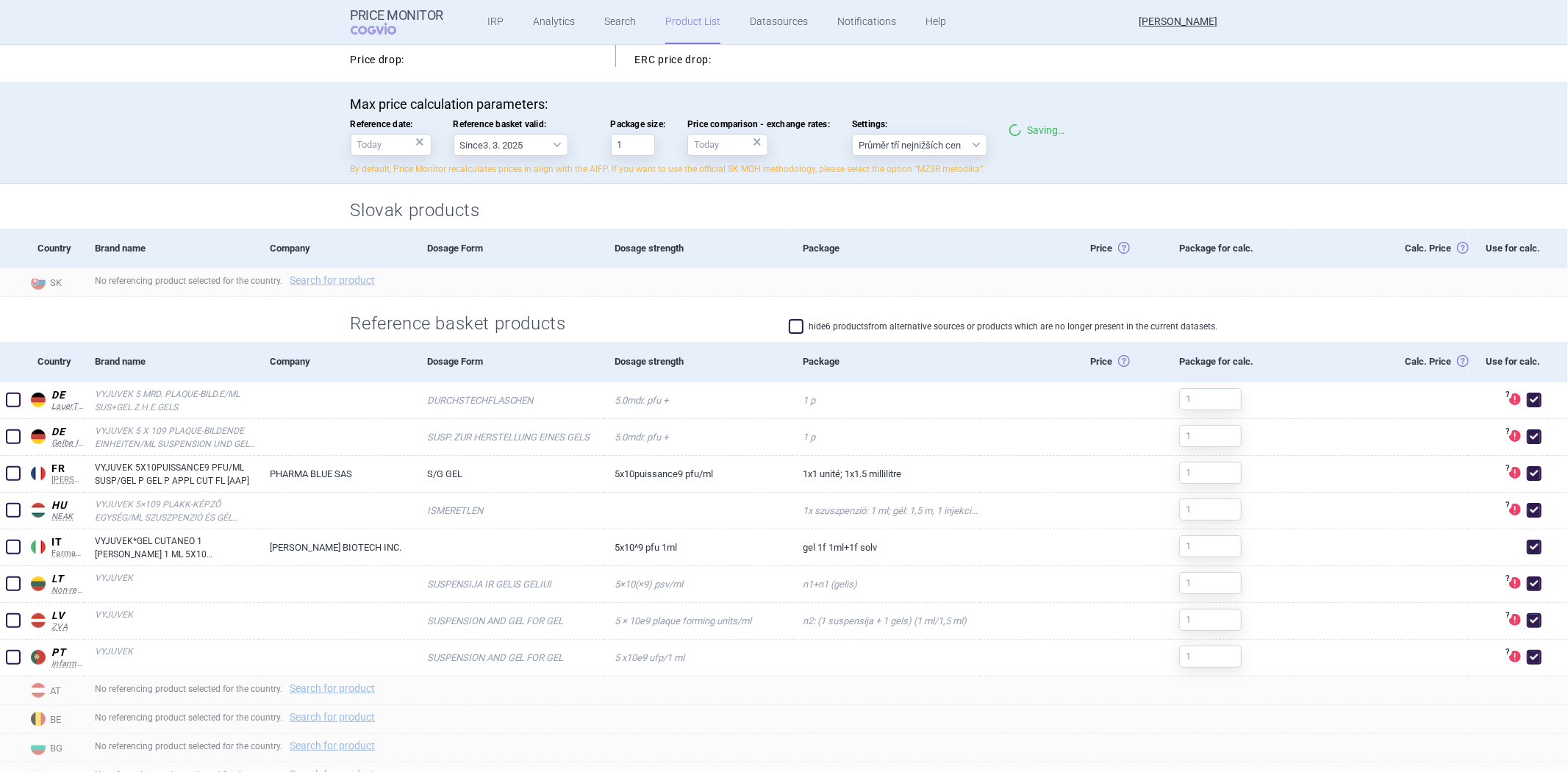
click at [436, 130] on div "Max price calculation parameters: Reference date: × Reference basket valid: Sin…" at bounding box center [785, 136] width 868 height 80
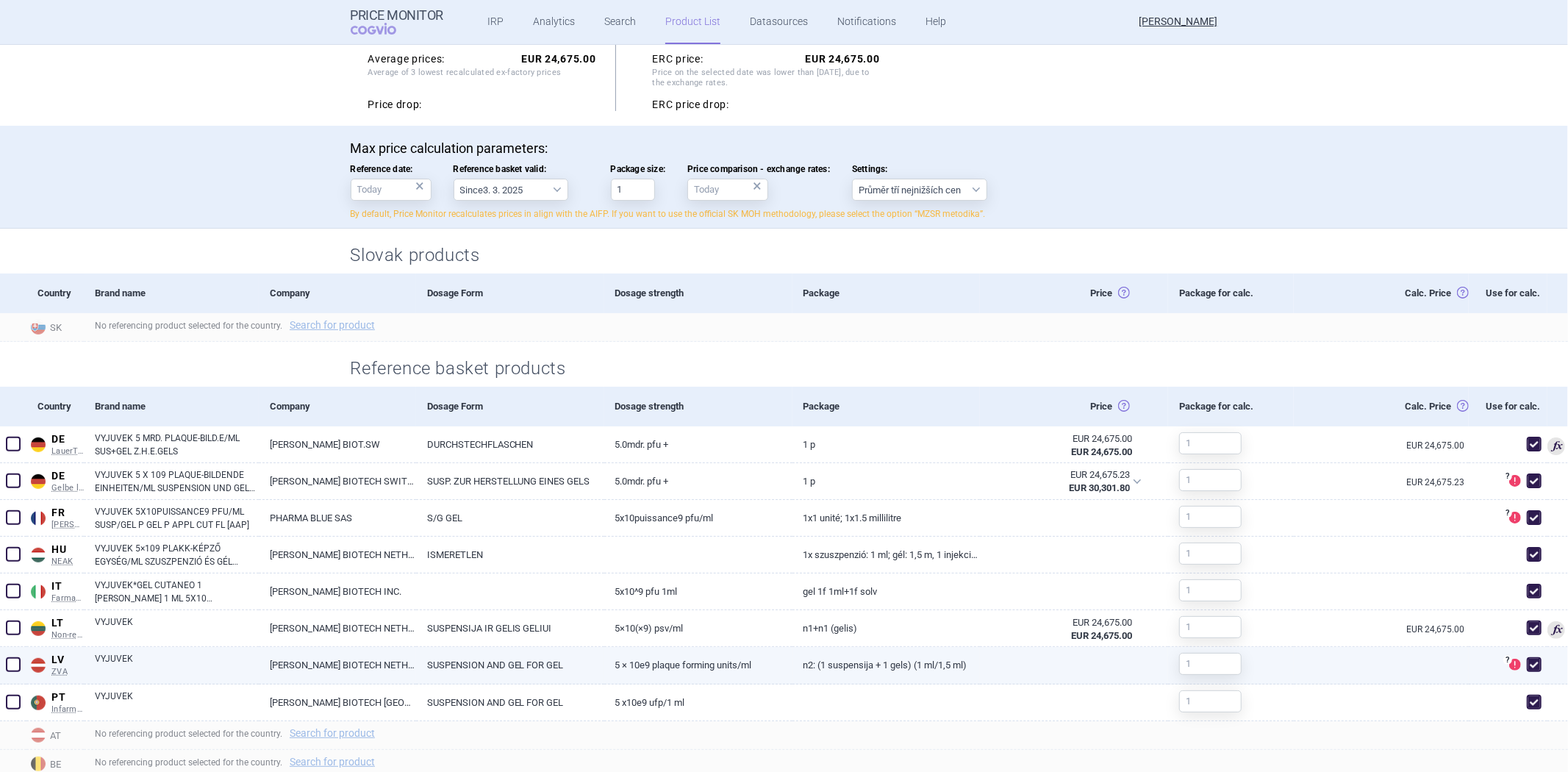
click at [969, 662] on link "N2: (1 suspensija + 1 gels) (1 ml/1,5 ml)" at bounding box center [887, 665] width 188 height 36
select select "EUR"
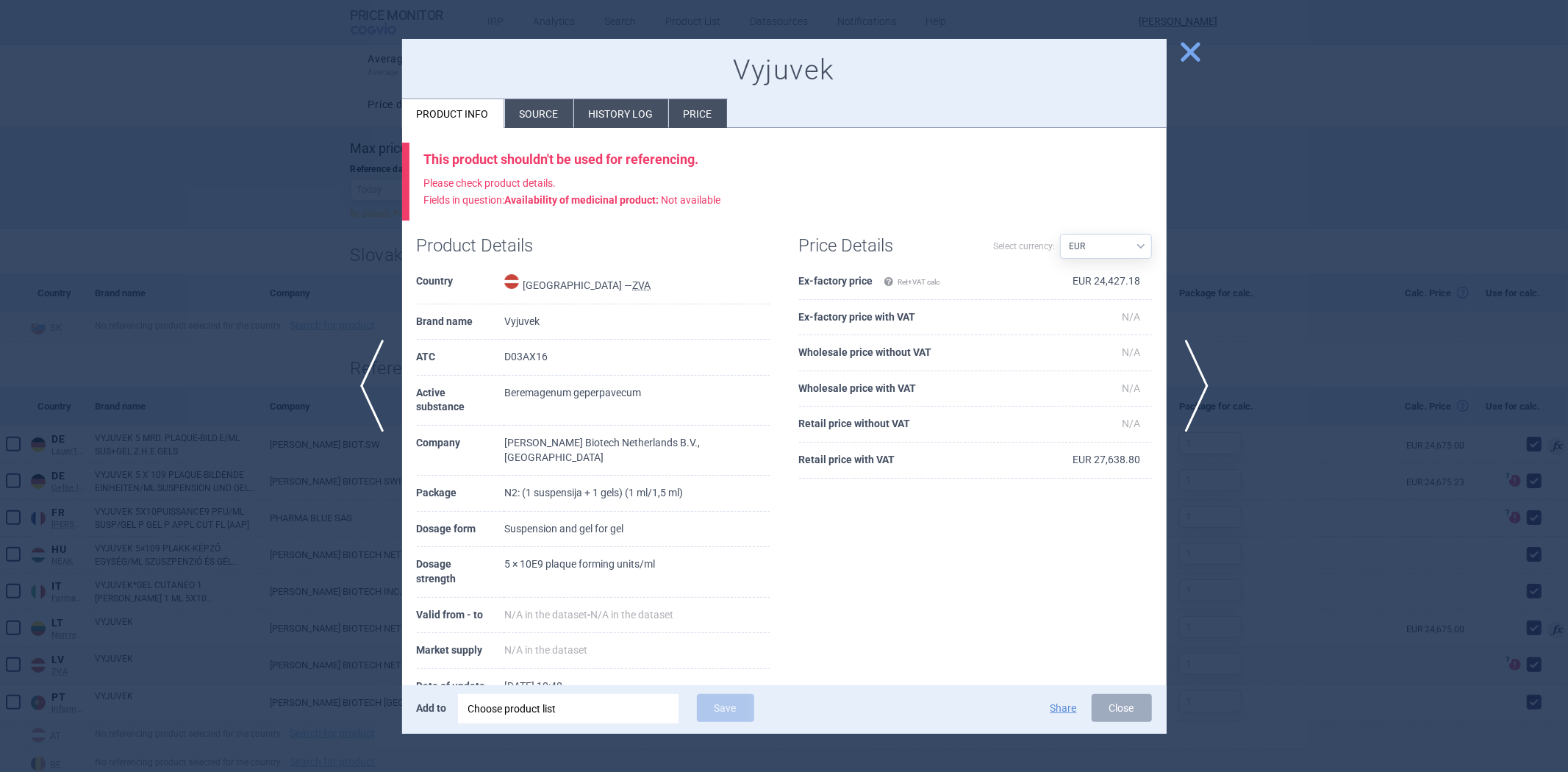
click at [279, 257] on div at bounding box center [784, 386] width 1568 height 772
